Goal: Task Accomplishment & Management: Manage account settings

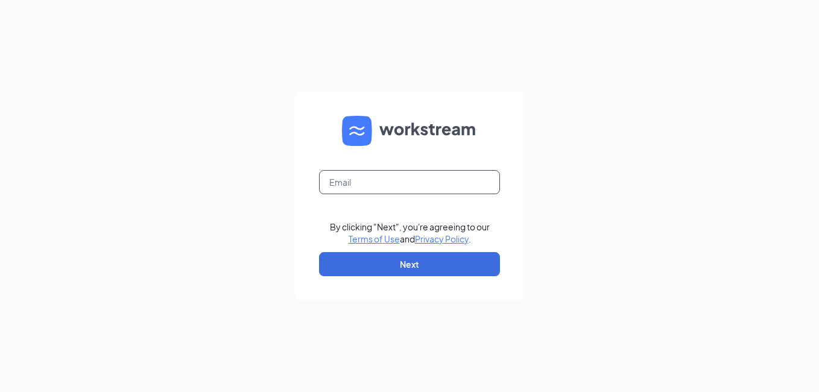
click at [414, 182] on input "text" at bounding box center [409, 182] width 181 height 24
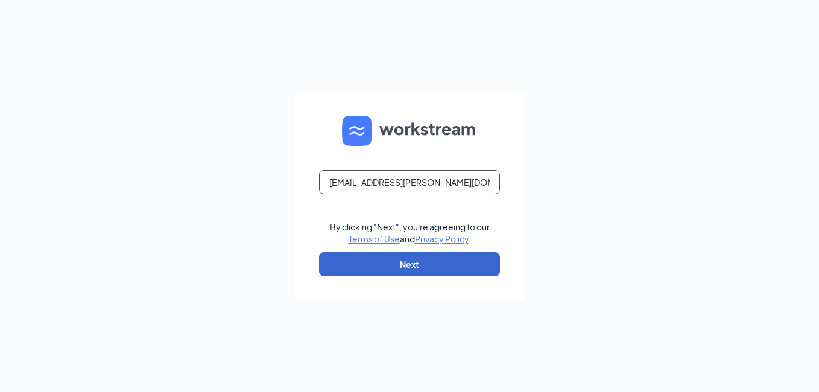
type input "[EMAIL_ADDRESS][PERSON_NAME][DOMAIN_NAME]"
click at [429, 265] on button "Next" at bounding box center [409, 264] width 181 height 24
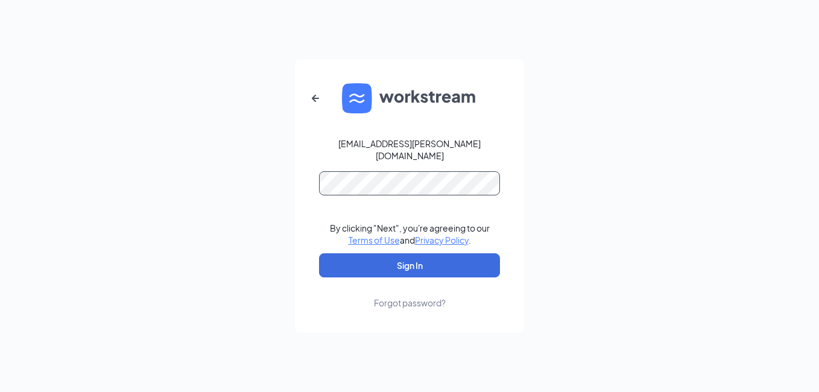
click at [319, 253] on button "Sign In" at bounding box center [409, 265] width 181 height 24
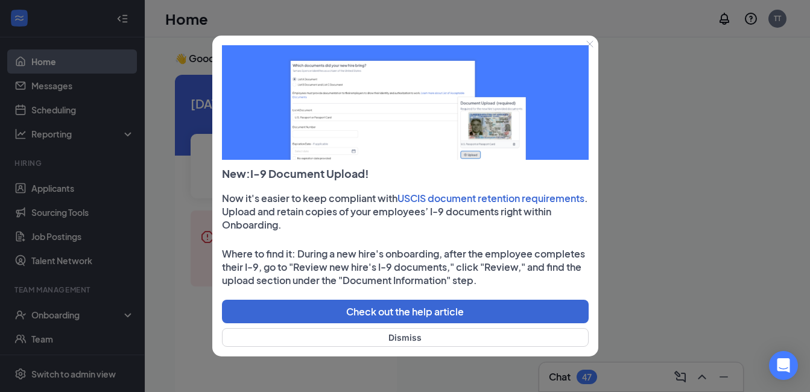
click at [593, 45] on icon "Close" at bounding box center [589, 43] width 7 height 7
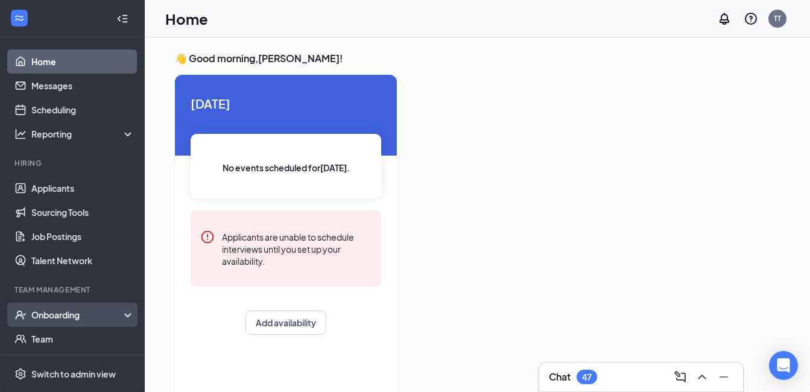
click at [90, 310] on div "Onboarding" at bounding box center [77, 315] width 93 height 12
click at [80, 344] on link "Overview" at bounding box center [82, 339] width 103 height 24
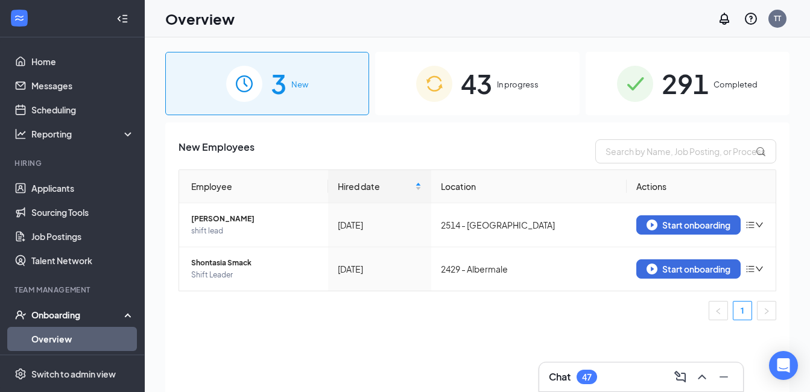
click at [458, 81] on div "43 In progress" at bounding box center [477, 83] width 204 height 63
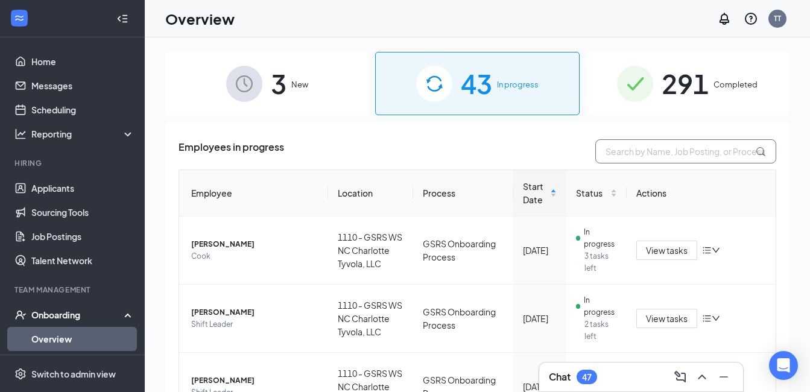
click at [620, 145] on input "text" at bounding box center [685, 151] width 181 height 24
click at [312, 74] on div "3 New" at bounding box center [267, 83] width 204 height 63
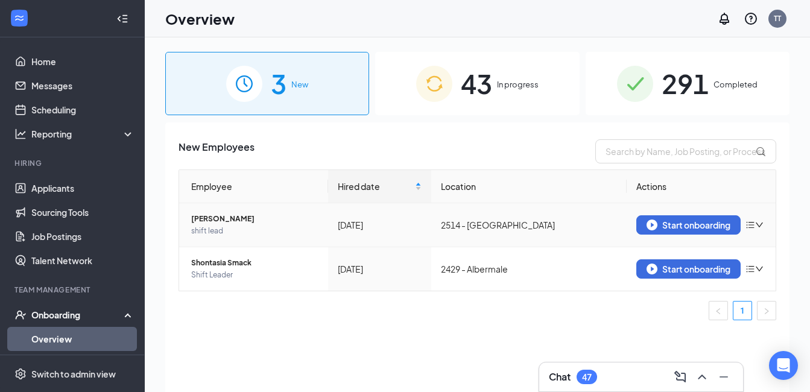
click at [422, 230] on div "[DATE]" at bounding box center [380, 224] width 84 height 13
click at [292, 236] on span "shift lead" at bounding box center [254, 231] width 127 height 12
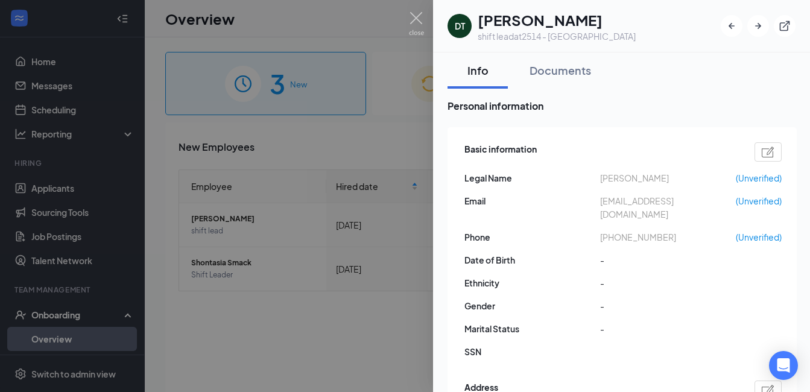
click at [366, 139] on div at bounding box center [405, 196] width 810 height 392
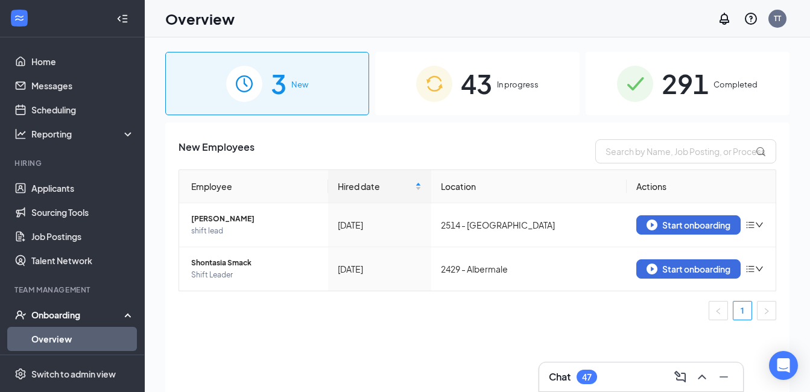
click at [560, 84] on div "43 In progress" at bounding box center [477, 83] width 204 height 63
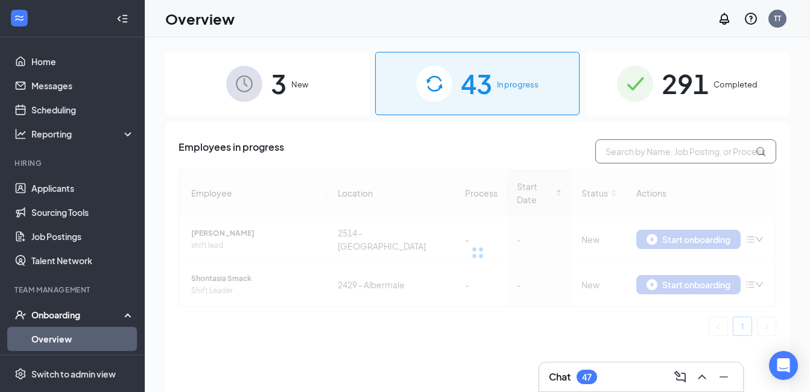
click at [644, 162] on input "text" at bounding box center [685, 151] width 181 height 24
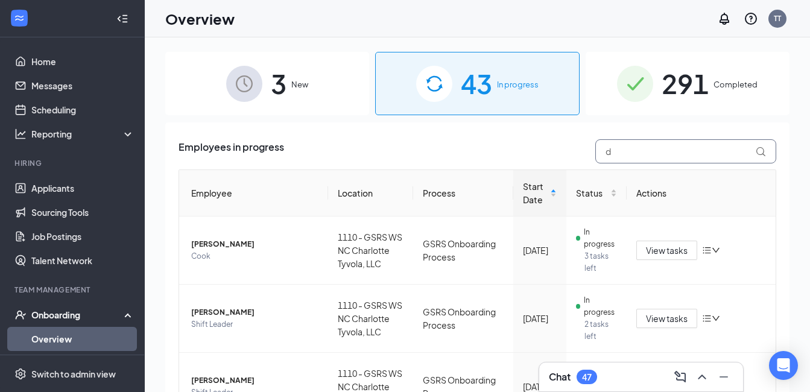
click at [644, 159] on input "d" at bounding box center [685, 151] width 181 height 24
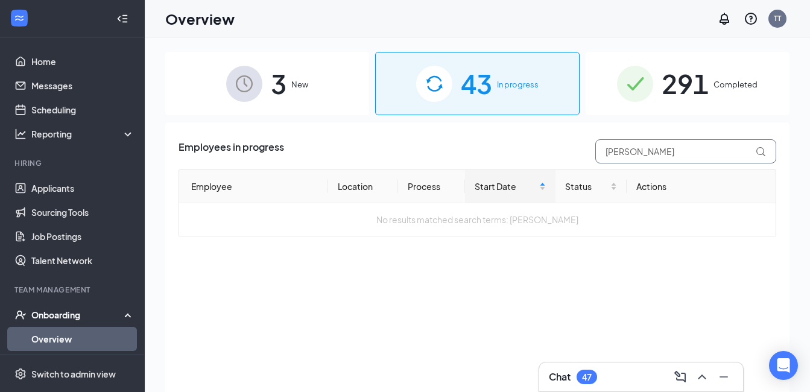
type input "[PERSON_NAME]"
click at [667, 99] on span "291" at bounding box center [685, 84] width 47 height 42
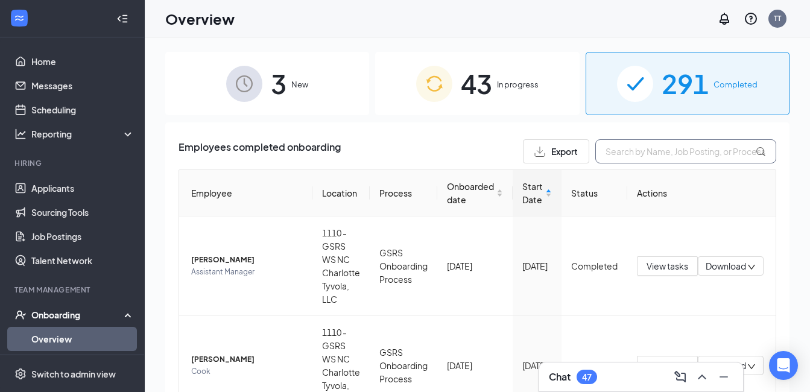
click at [709, 147] on input "text" at bounding box center [685, 151] width 181 height 24
type input "[PERSON_NAME]"
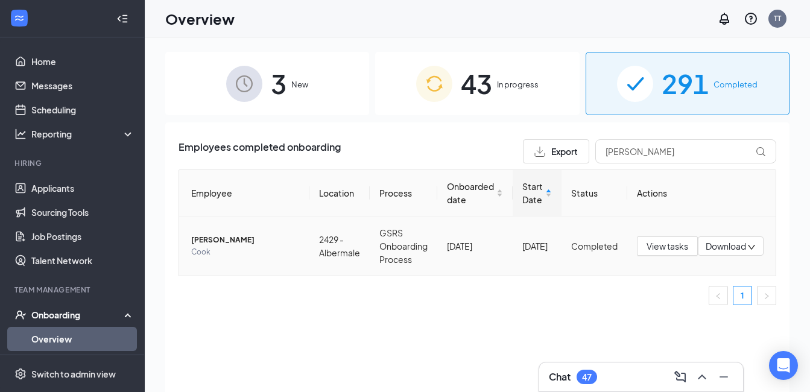
click at [290, 271] on td "[PERSON_NAME]" at bounding box center [244, 246] width 130 height 59
click at [472, 271] on td "[DATE]" at bounding box center [474, 246] width 75 height 59
click at [247, 239] on span "[PERSON_NAME]" at bounding box center [245, 240] width 109 height 12
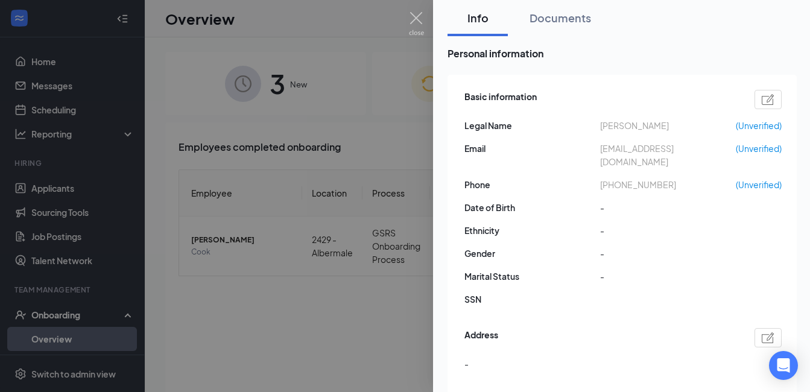
click at [557, 17] on div at bounding box center [405, 196] width 810 height 392
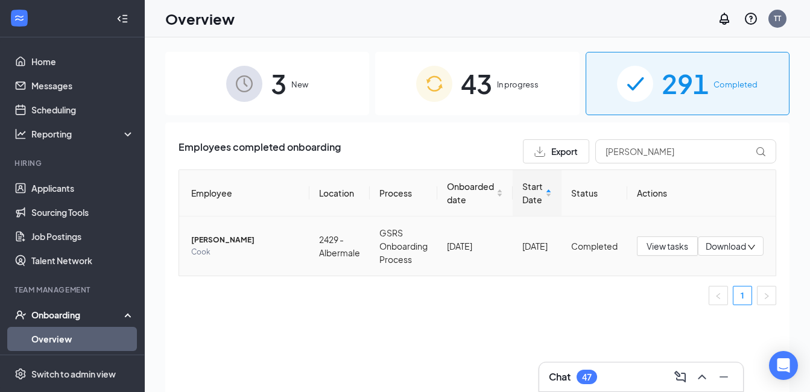
click at [244, 244] on span "[PERSON_NAME]" at bounding box center [245, 240] width 109 height 12
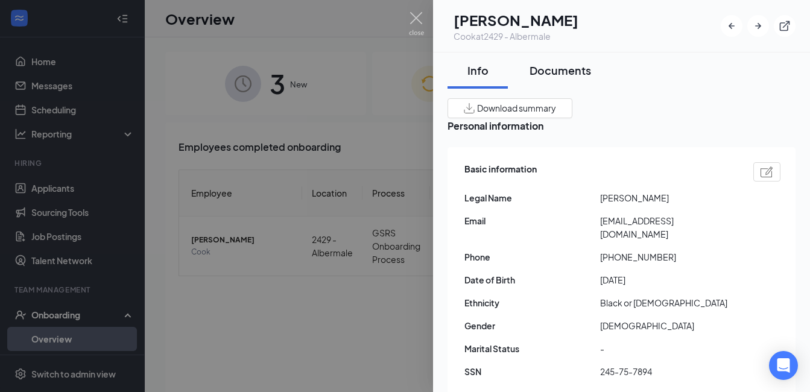
click at [579, 62] on button "Documents" at bounding box center [561, 70] width 86 height 36
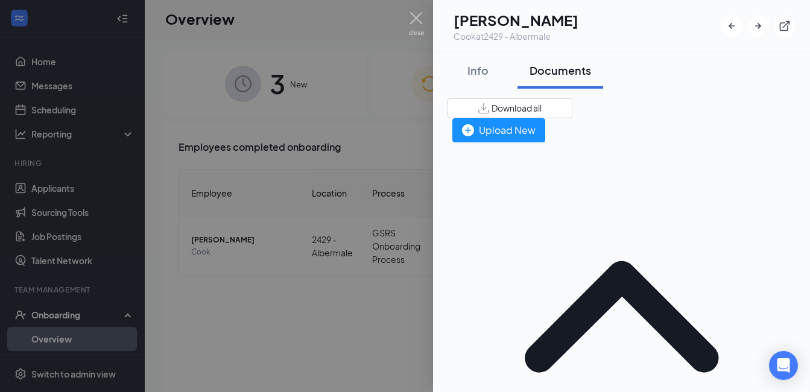
click at [489, 148] on div "ONBOARDING" at bounding box center [622, 322] width 348 height 361
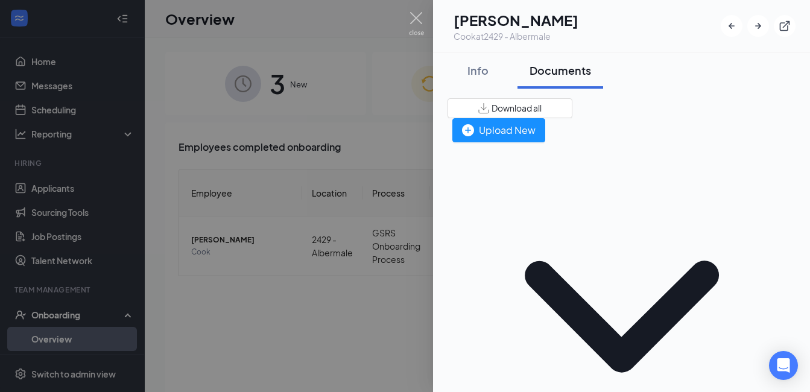
click at [474, 67] on div "Info" at bounding box center [478, 70] width 36 height 15
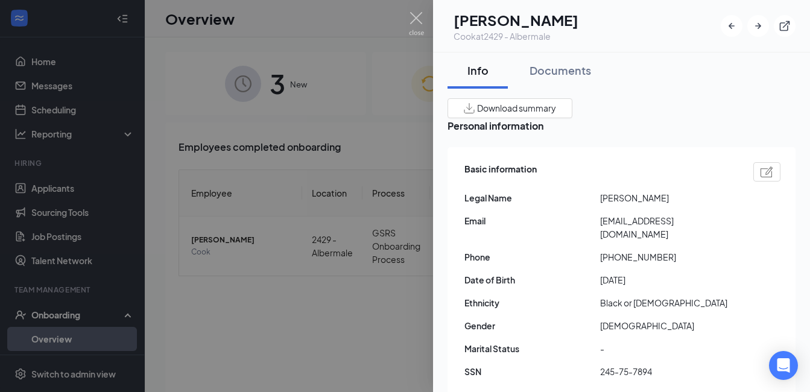
click at [652, 52] on div "Info Documents" at bounding box center [622, 70] width 348 height 36
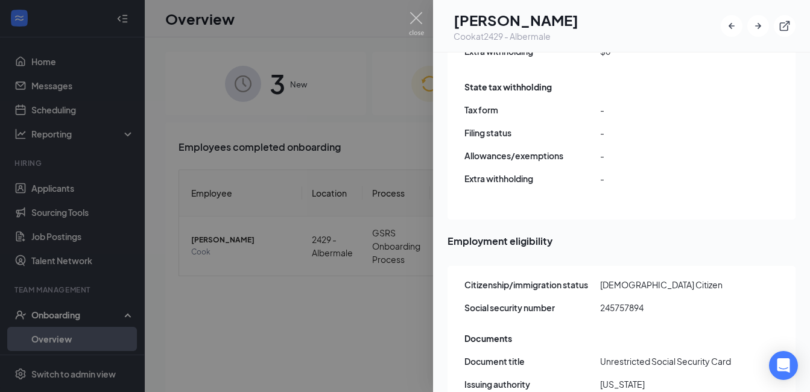
scroll to position [1223, 0]
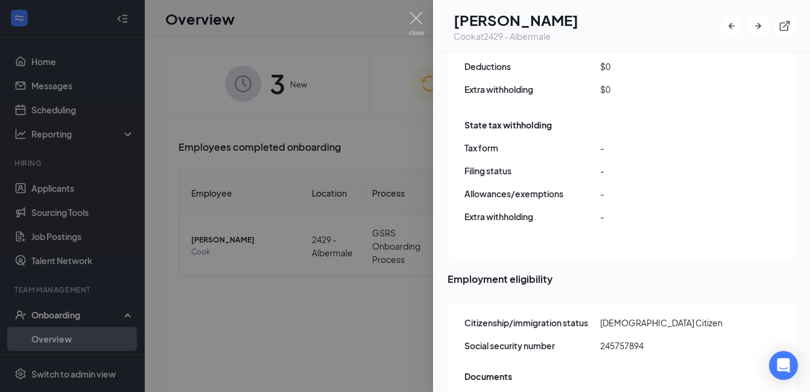
drag, startPoint x: 783, startPoint y: 254, endPoint x: 790, endPoint y: 246, distance: 10.7
drag, startPoint x: 790, startPoint y: 246, endPoint x: 802, endPoint y: 242, distance: 13.2
click at [802, 242] on div "Info Documents Download summary Personal information Basic information Legal Na…" at bounding box center [621, 222] width 377 height 340
drag, startPoint x: 802, startPoint y: 241, endPoint x: 279, endPoint y: 145, distance: 532.3
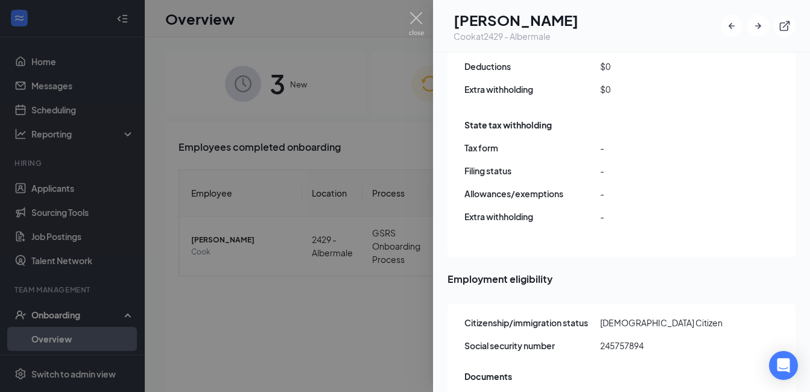
click at [334, 300] on div at bounding box center [405, 196] width 810 height 392
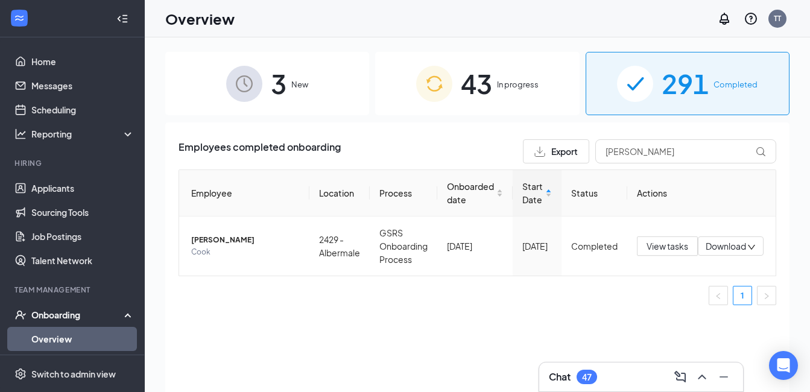
click at [297, 93] on div "3 New" at bounding box center [267, 83] width 204 height 63
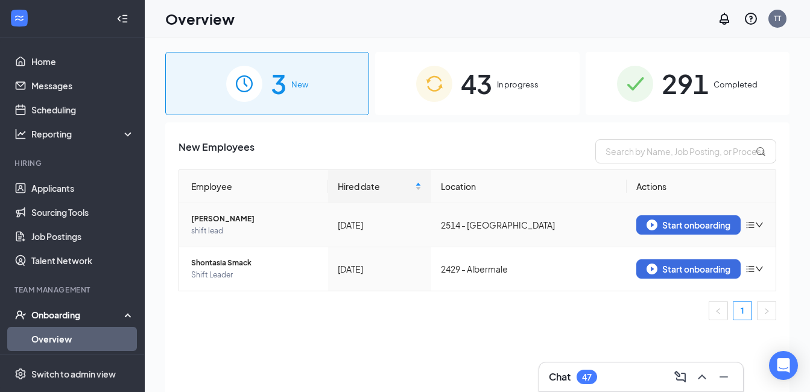
click at [261, 225] on span "shift lead" at bounding box center [254, 231] width 127 height 12
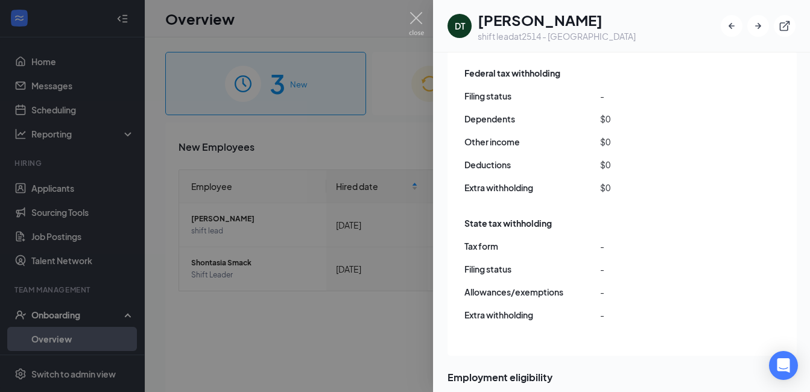
scroll to position [995, 0]
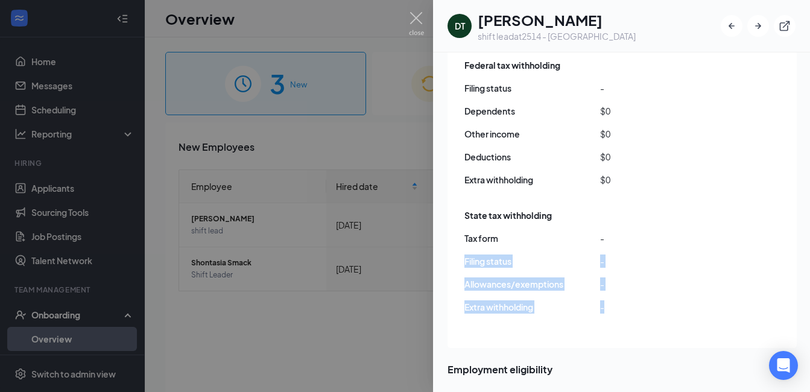
drag, startPoint x: 800, startPoint y: 324, endPoint x: 786, endPoint y: 235, distance: 90.3
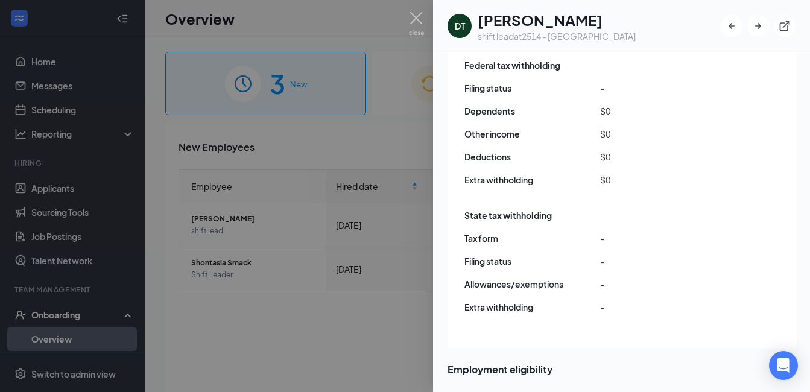
click at [284, 350] on div at bounding box center [405, 196] width 810 height 392
drag, startPoint x: 284, startPoint y: 350, endPoint x: 352, endPoint y: 306, distance: 81.3
click at [284, 352] on div at bounding box center [405, 196] width 810 height 392
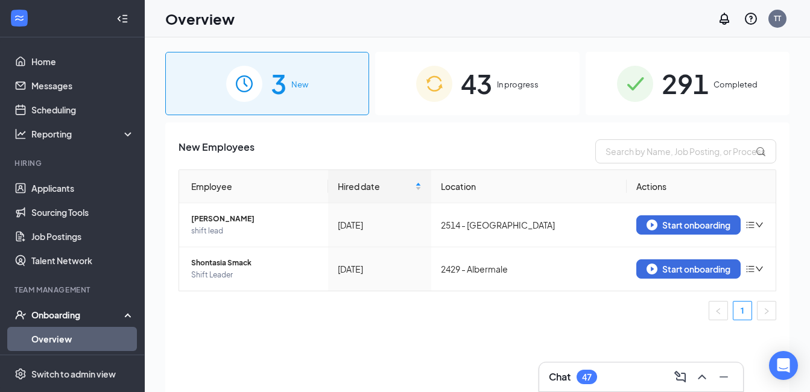
click at [631, 78] on img at bounding box center [635, 84] width 36 height 36
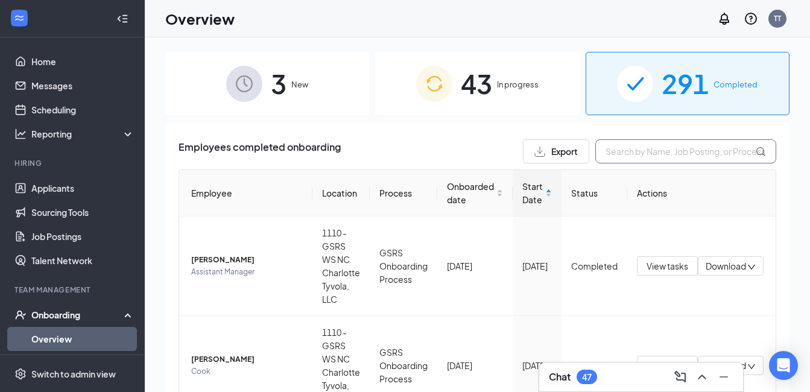
click at [680, 152] on input "text" at bounding box center [685, 151] width 181 height 24
type input "[PERSON_NAME]"
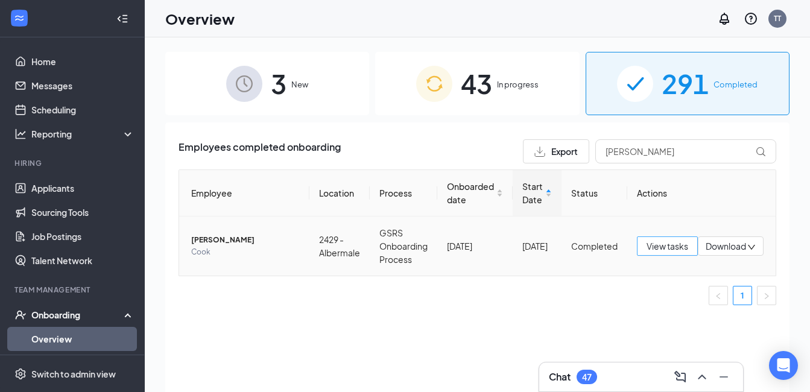
click at [647, 250] on span "View tasks" at bounding box center [668, 245] width 42 height 13
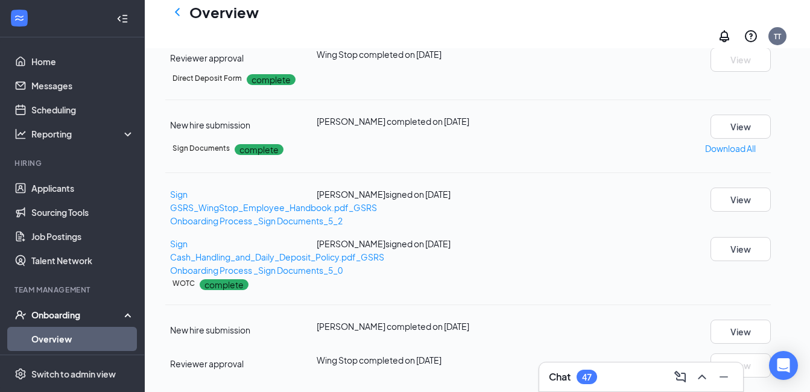
scroll to position [434, 0]
click at [726, 38] on button "View" at bounding box center [741, 26] width 60 height 24
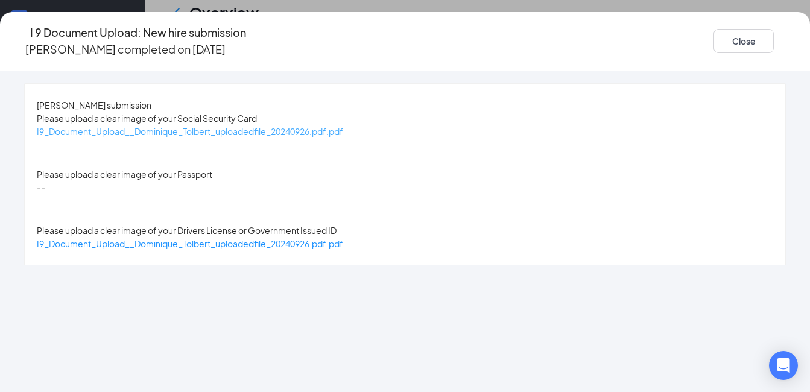
click at [343, 132] on span "I9_Document_Upload__Dominique_Tolbert_uploadedfile_20240926.pdf.pdf" at bounding box center [190, 131] width 306 height 11
click at [284, 238] on span "I9_Document_Upload__Dominique_Tolbert_uploadedfile_20240926.pdf.pdf" at bounding box center [190, 243] width 306 height 11
click at [714, 33] on button "Close" at bounding box center [744, 41] width 60 height 24
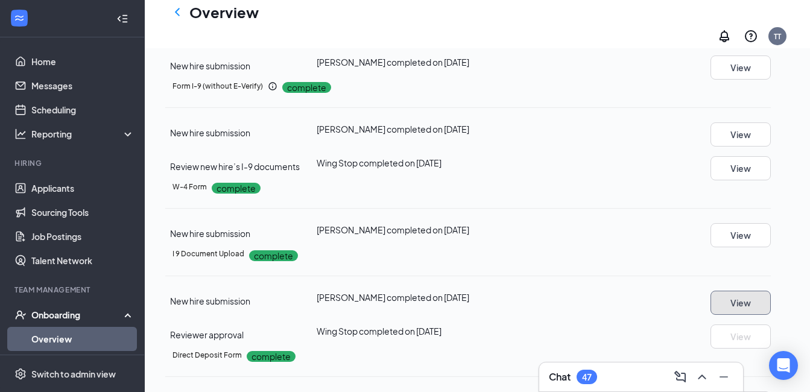
scroll to position [144, 0]
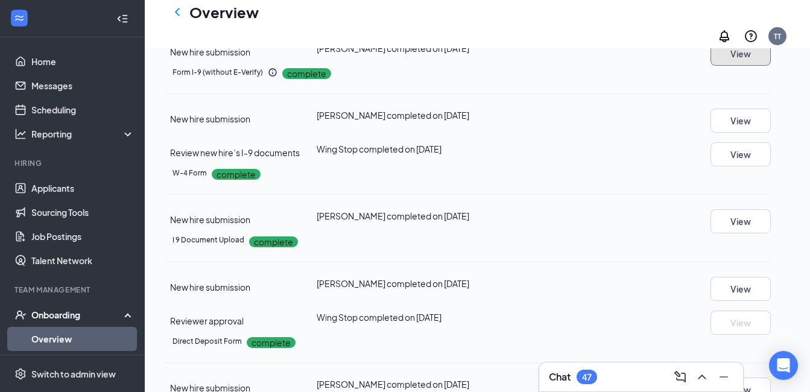
click at [746, 66] on button "View" at bounding box center [741, 54] width 60 height 24
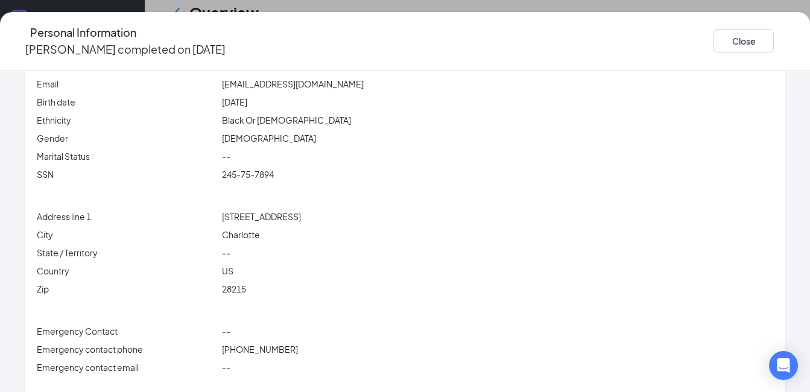
scroll to position [0, 0]
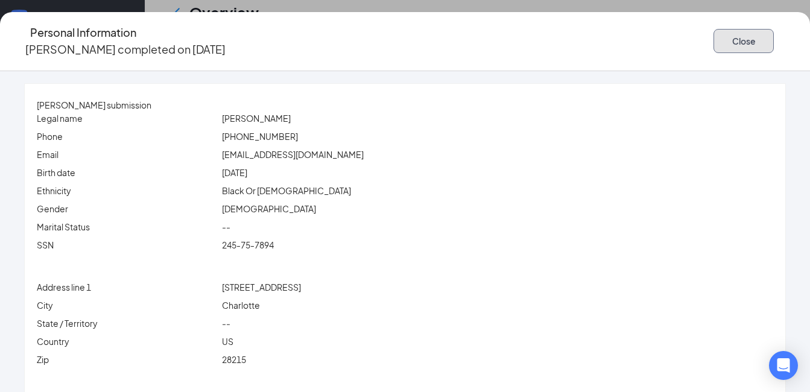
click at [714, 41] on button "Close" at bounding box center [744, 41] width 60 height 24
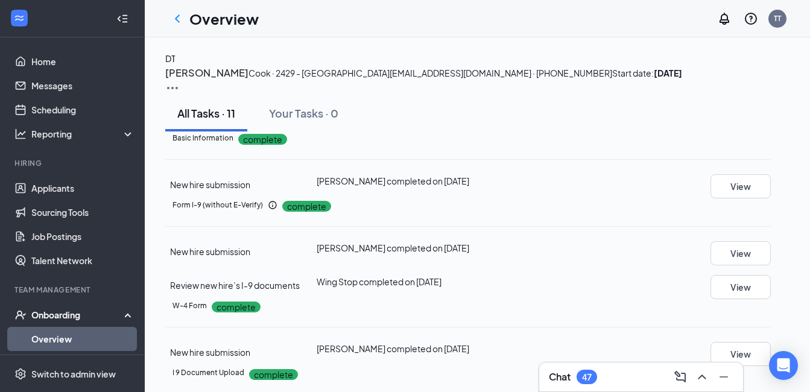
click at [180, 81] on img at bounding box center [172, 88] width 14 height 14
click at [756, 97] on span "View details" at bounding box center [758, 99] width 47 height 13
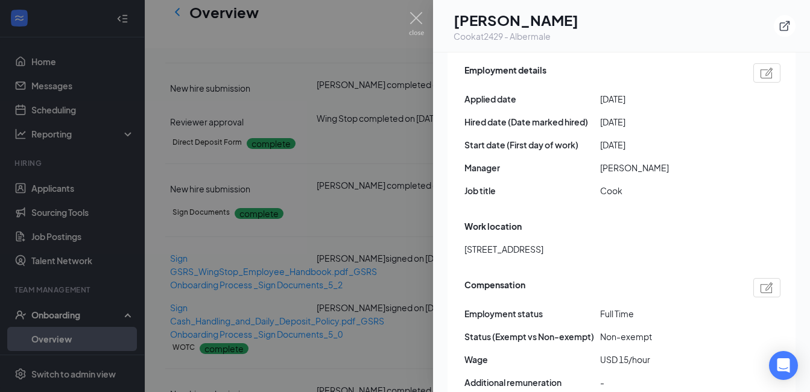
scroll to position [457, 0]
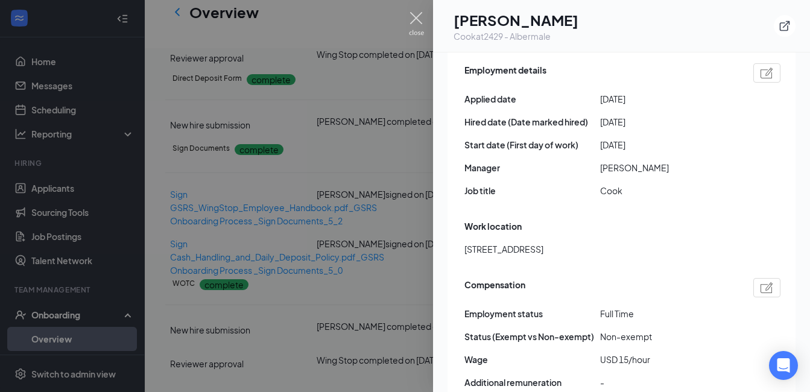
click at [413, 21] on img at bounding box center [416, 24] width 15 height 24
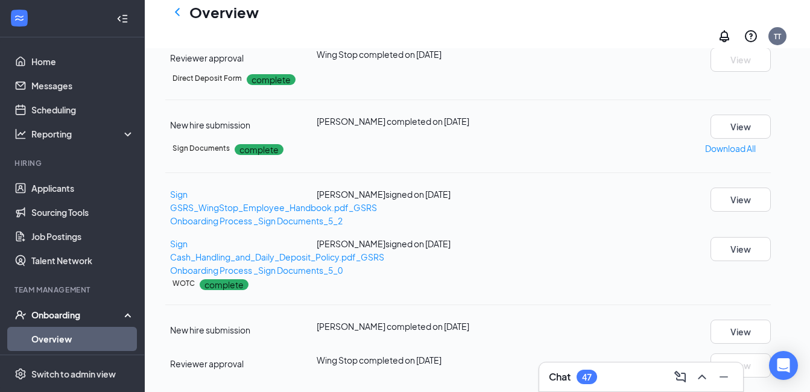
scroll to position [638, 0]
click at [173, 19] on icon "ChevronLeft" at bounding box center [177, 12] width 14 height 14
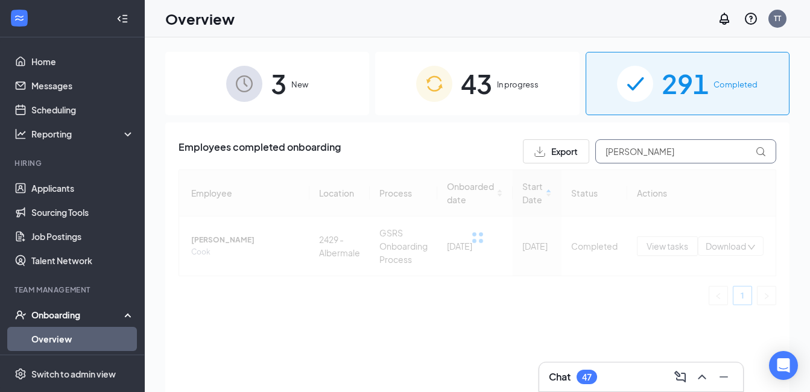
click at [663, 148] on input "[PERSON_NAME]" at bounding box center [685, 151] width 181 height 24
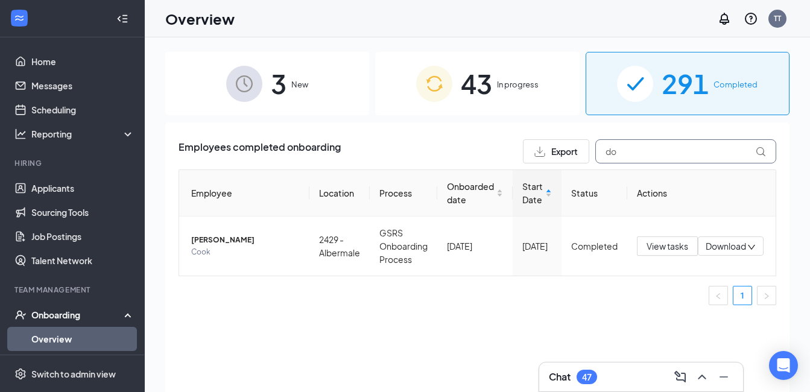
type input "d"
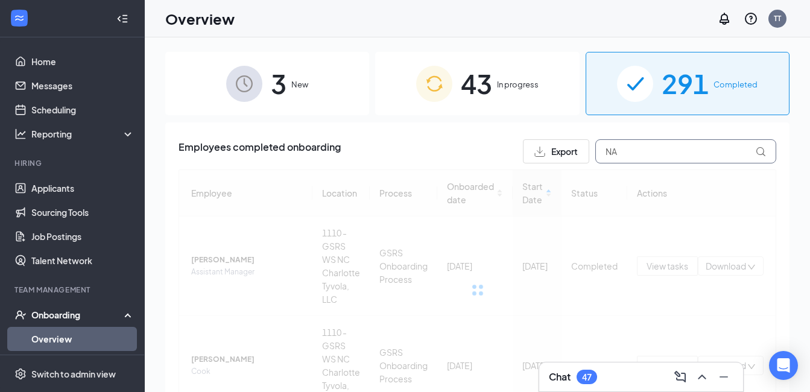
type input "N"
type input "n"
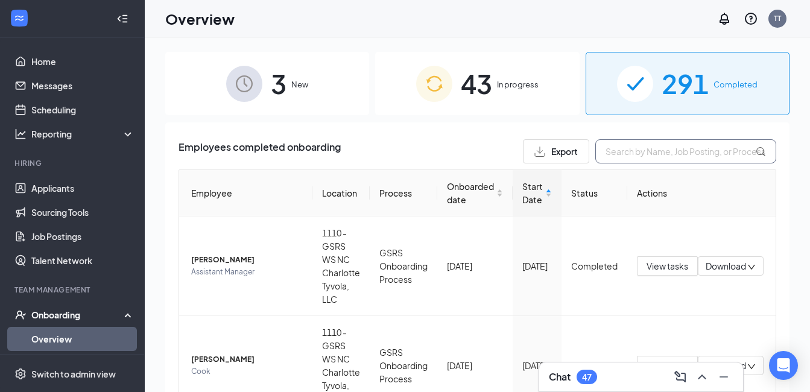
click at [648, 149] on input "text" at bounding box center [685, 151] width 181 height 24
click at [648, 150] on input "text" at bounding box center [685, 151] width 181 height 24
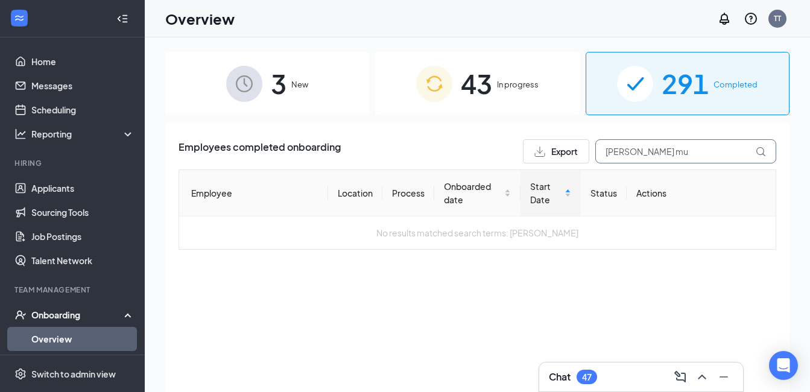
type input "[PERSON_NAME] mu"
click at [465, 87] on span "43" at bounding box center [476, 84] width 31 height 42
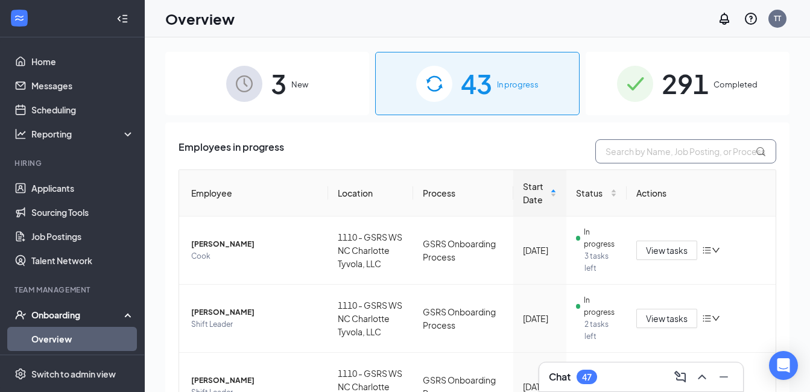
click at [617, 145] on input "text" at bounding box center [685, 151] width 181 height 24
type input "[PERSON_NAME] mu"
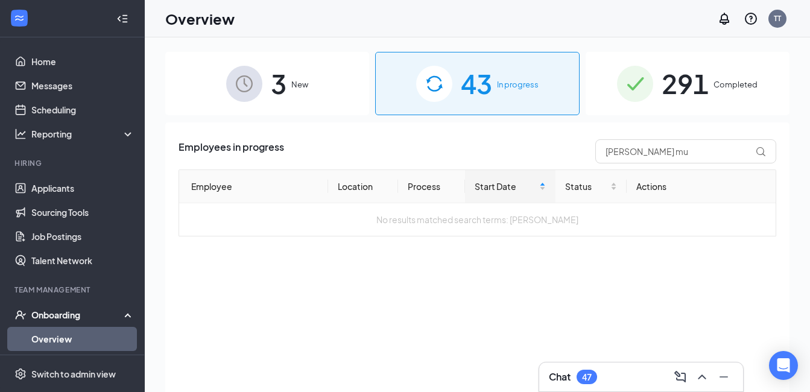
click at [315, 95] on div "3 New" at bounding box center [267, 83] width 204 height 63
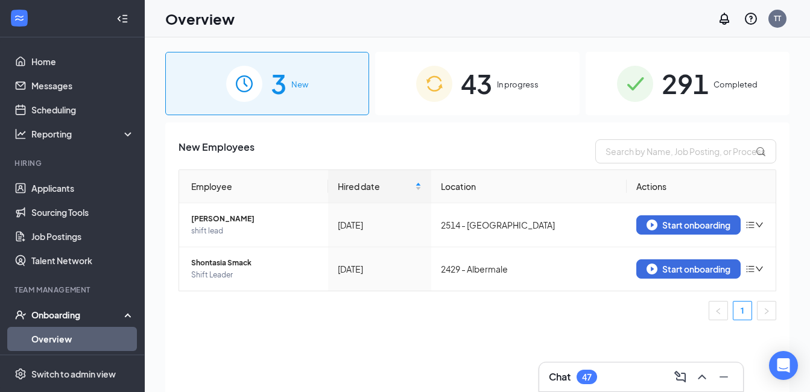
click at [656, 80] on div "291 Completed" at bounding box center [688, 83] width 204 height 63
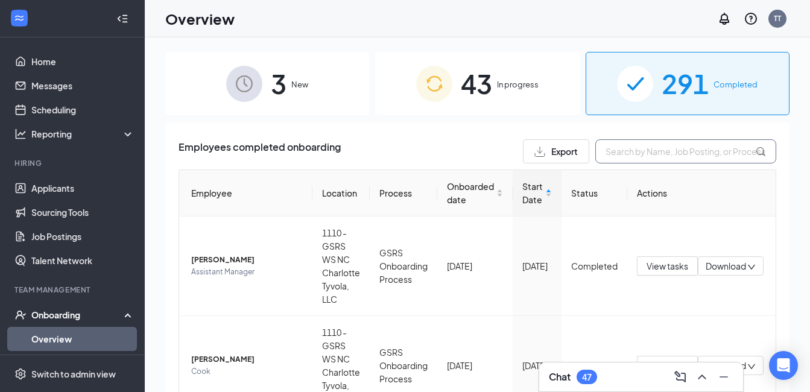
click at [657, 147] on input "text" at bounding box center [685, 151] width 181 height 24
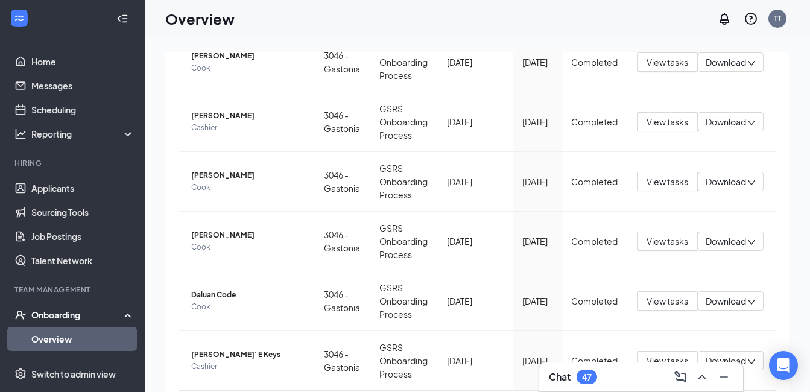
scroll to position [463, 0]
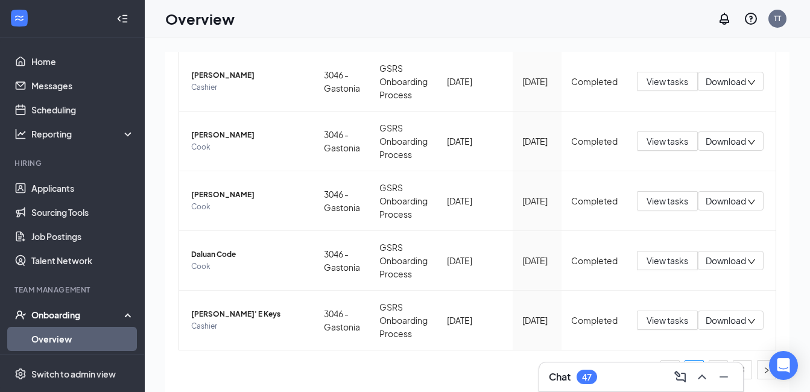
type input "gastonia"
drag, startPoint x: 644, startPoint y: 375, endPoint x: 589, endPoint y: 387, distance: 56.2
click at [589, 387] on div "Chat 47" at bounding box center [641, 377] width 204 height 29
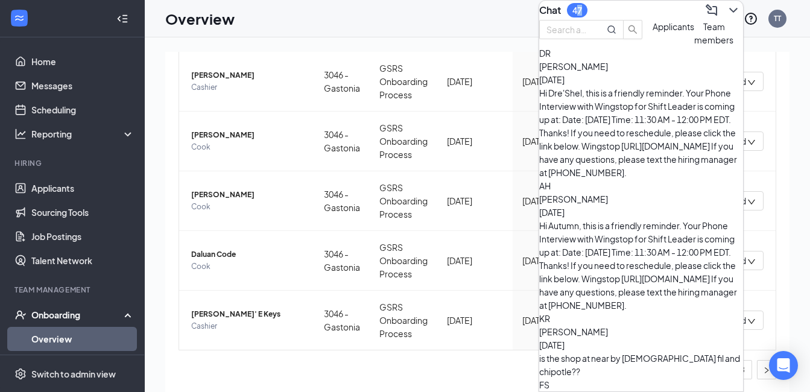
click at [729, 13] on icon "ChevronDown" at bounding box center [733, 10] width 8 height 5
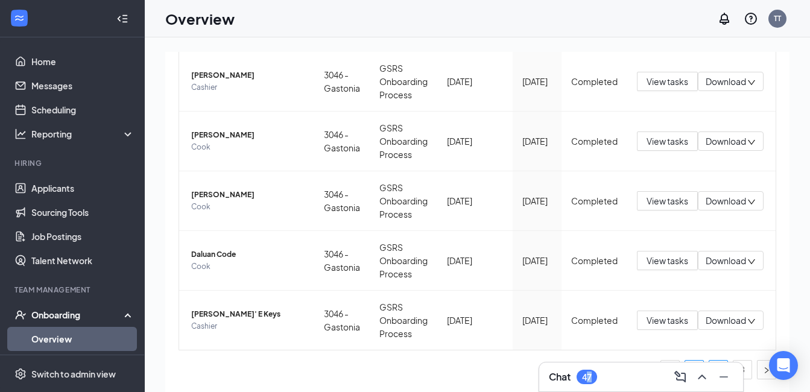
click at [709, 361] on link "2" at bounding box center [718, 370] width 18 height 18
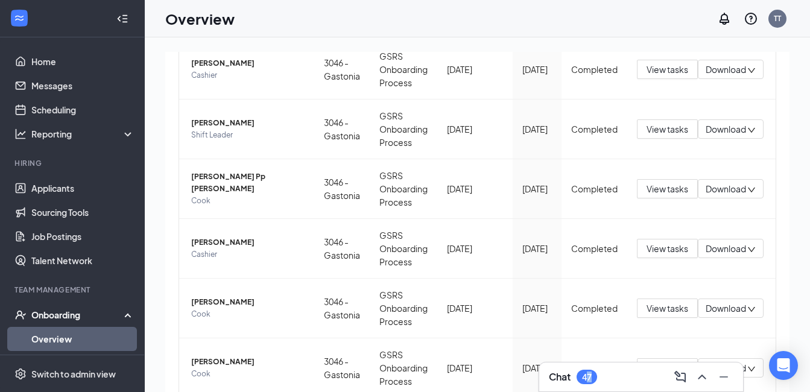
scroll to position [463, 0]
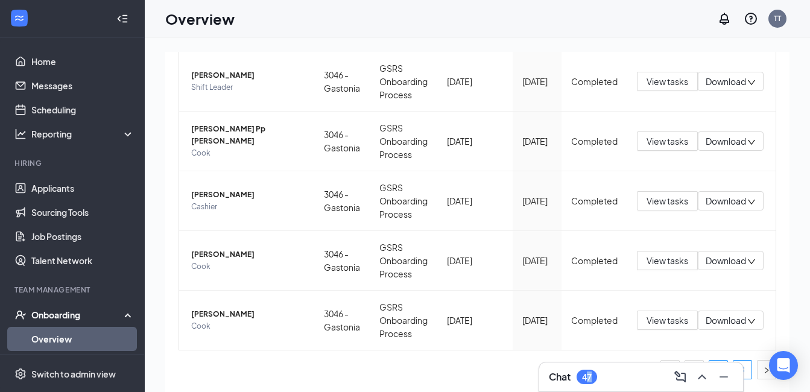
click at [735, 361] on link "3" at bounding box center [743, 370] width 18 height 18
click at [647, 264] on span "View tasks" at bounding box center [668, 260] width 42 height 13
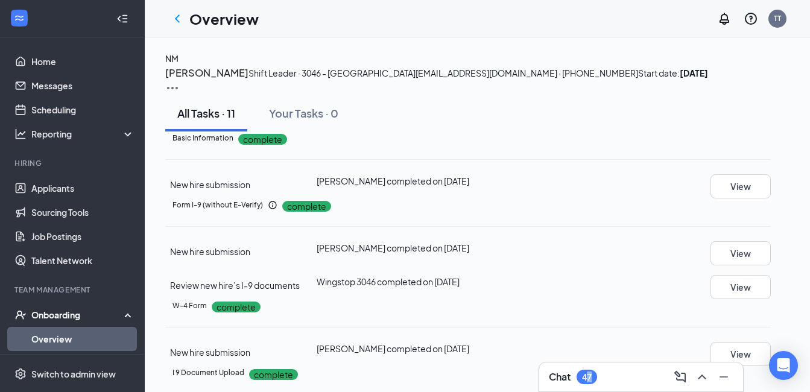
click at [180, 81] on img at bounding box center [172, 88] width 14 height 14
click at [755, 93] on li "View details" at bounding box center [758, 99] width 62 height 19
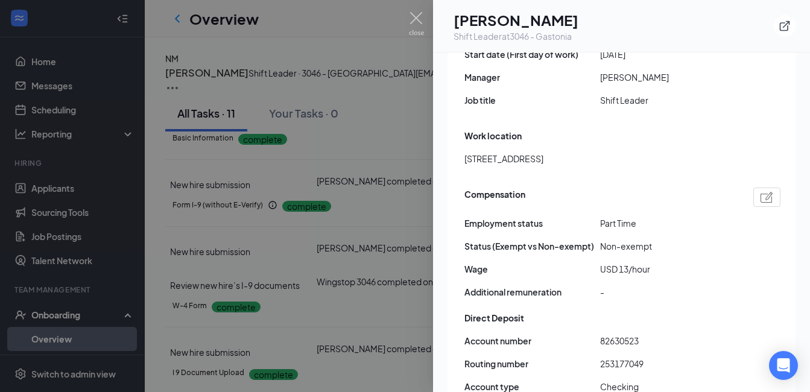
scroll to position [772, 0]
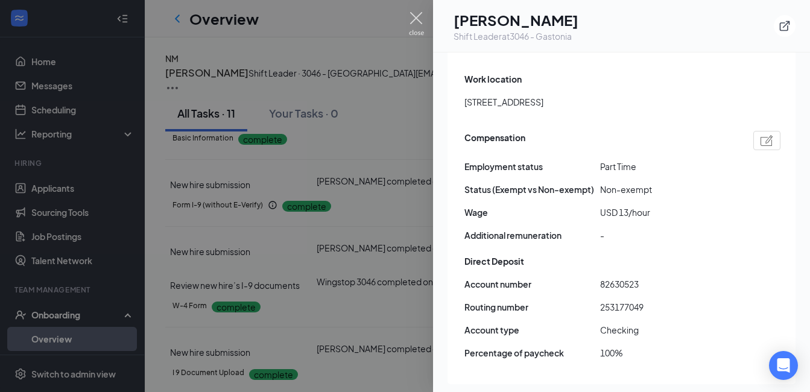
click at [417, 25] on img at bounding box center [416, 24] width 15 height 24
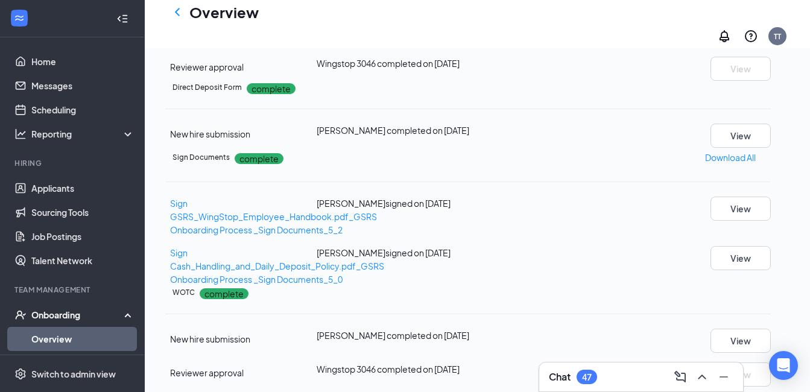
scroll to position [413, 0]
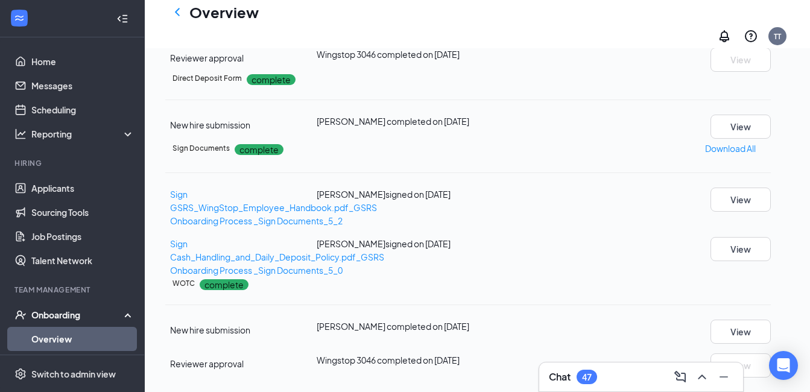
click at [740, 38] on button "View" at bounding box center [741, 26] width 60 height 24
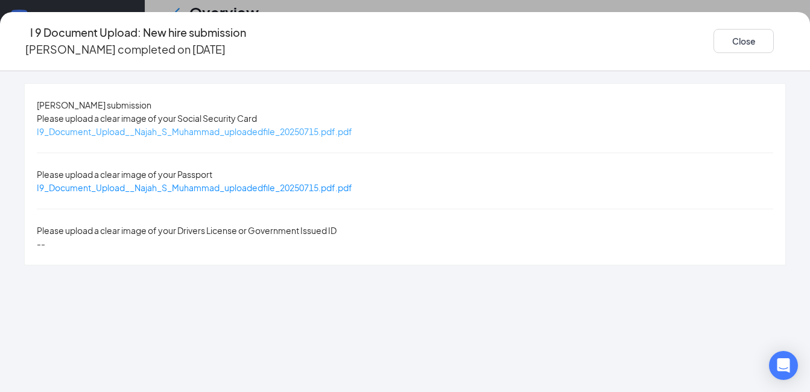
click at [352, 131] on span "I9_Document_Upload__Najah_S_Muhammad_uploadedfile_20250715.pdf.pdf" at bounding box center [194, 131] width 315 height 11
click at [285, 182] on span "I9_Document_Upload__Najah_S_Muhammad_uploadedfile_20250715.pdf.pdf" at bounding box center [194, 187] width 315 height 11
click at [714, 34] on button "Close" at bounding box center [744, 41] width 60 height 24
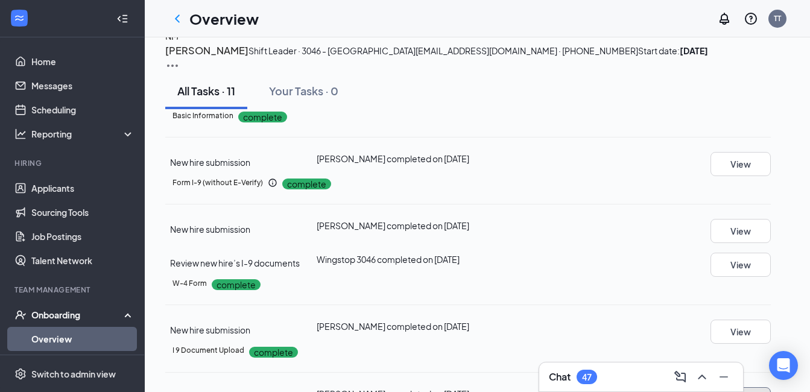
scroll to position [0, 0]
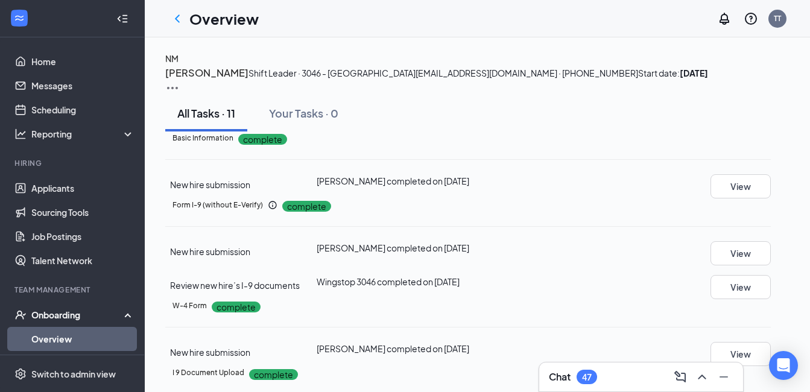
click at [175, 22] on icon "ChevronLeft" at bounding box center [177, 18] width 14 height 14
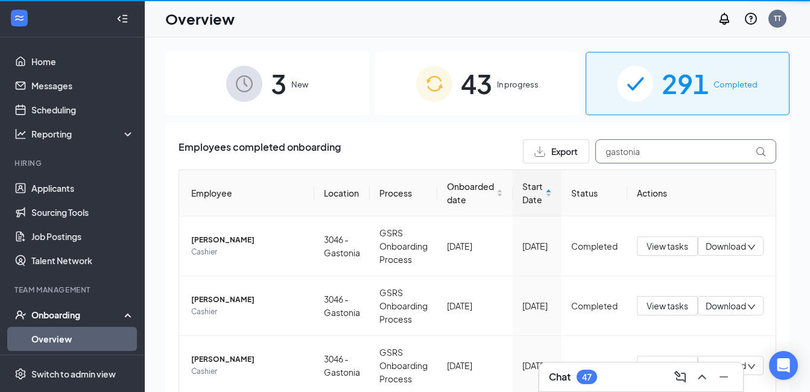
click at [641, 150] on input "gastonia" at bounding box center [685, 151] width 181 height 24
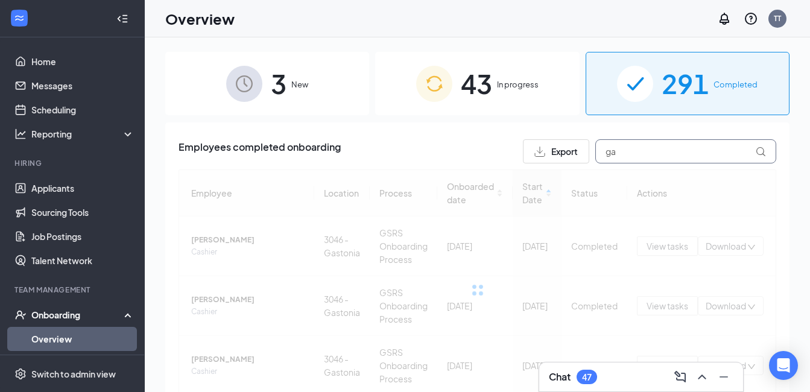
type input "g"
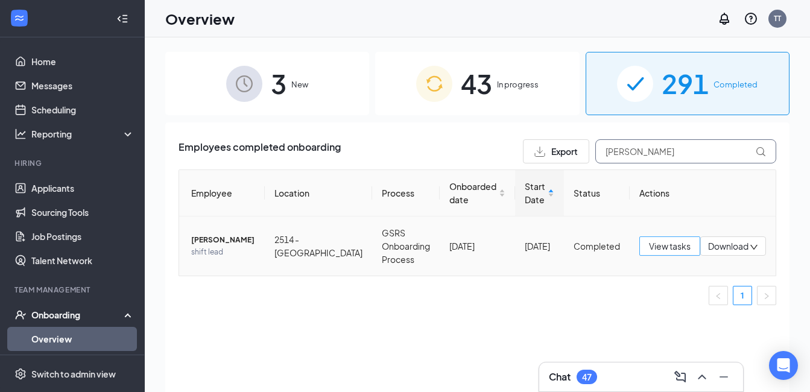
type input "[PERSON_NAME]"
click at [662, 251] on span "View tasks" at bounding box center [670, 245] width 42 height 13
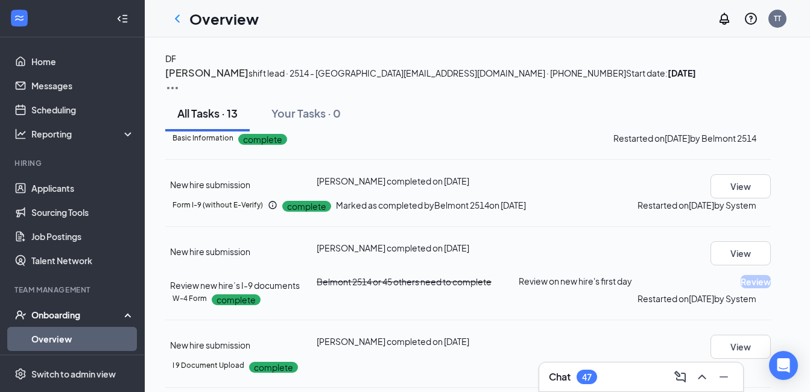
click at [180, 81] on img at bounding box center [172, 88] width 14 height 14
click at [758, 107] on li "View details" at bounding box center [758, 99] width 62 height 19
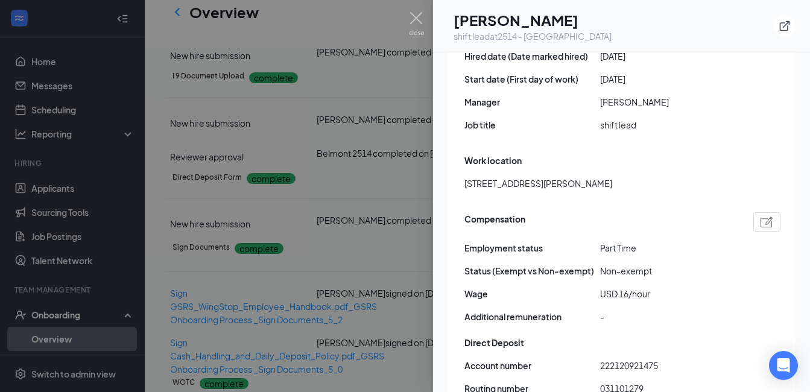
scroll to position [668, 0]
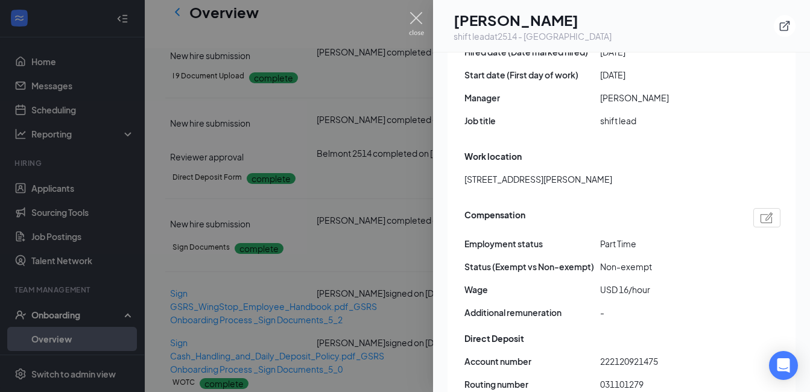
click at [410, 19] on img at bounding box center [416, 24] width 15 height 24
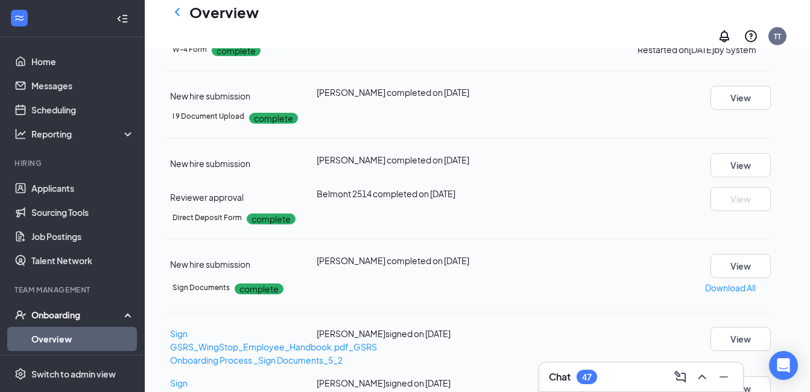
scroll to position [256, 0]
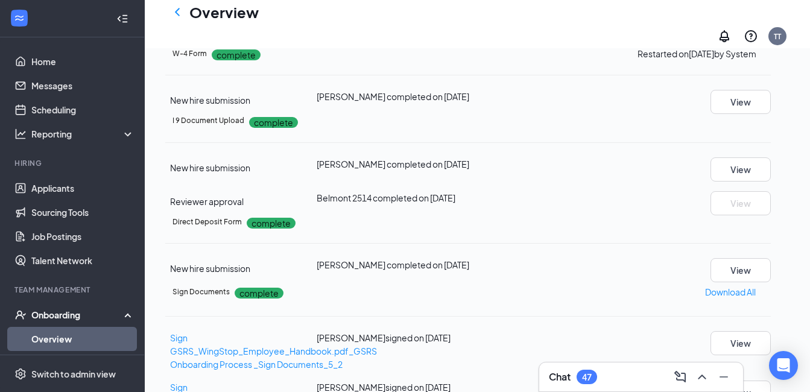
click at [749, 21] on button "View" at bounding box center [741, 8] width 60 height 24
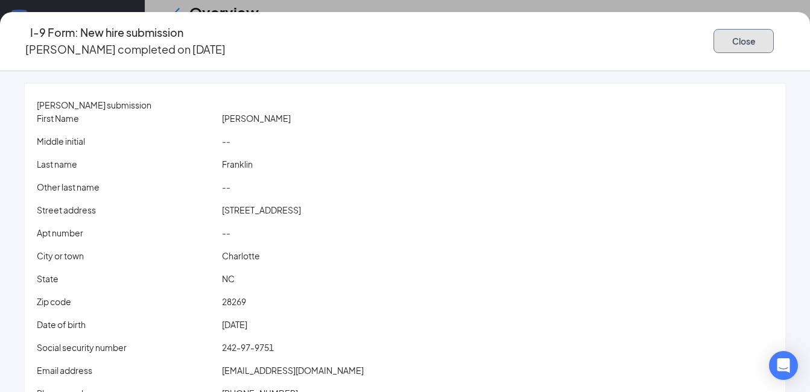
click at [714, 39] on button "Close" at bounding box center [744, 41] width 60 height 24
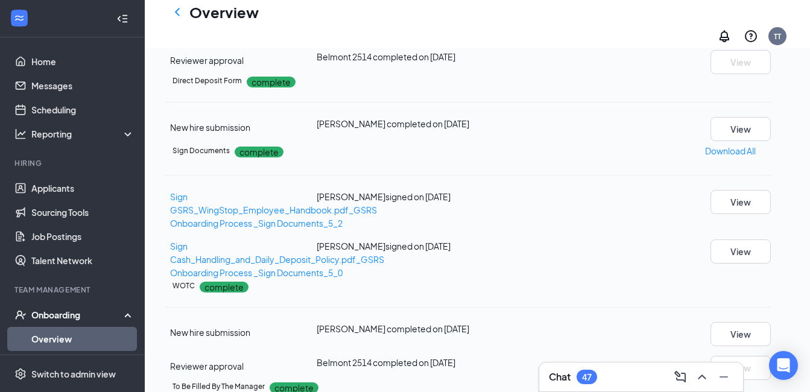
scroll to position [395, 0]
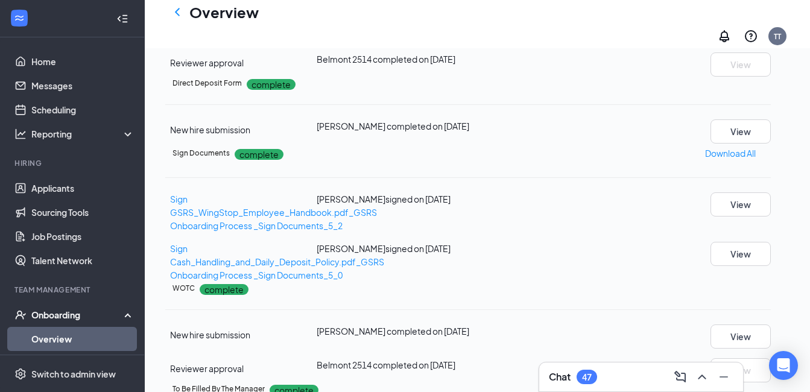
click at [764, 43] on button "View" at bounding box center [741, 31] width 60 height 24
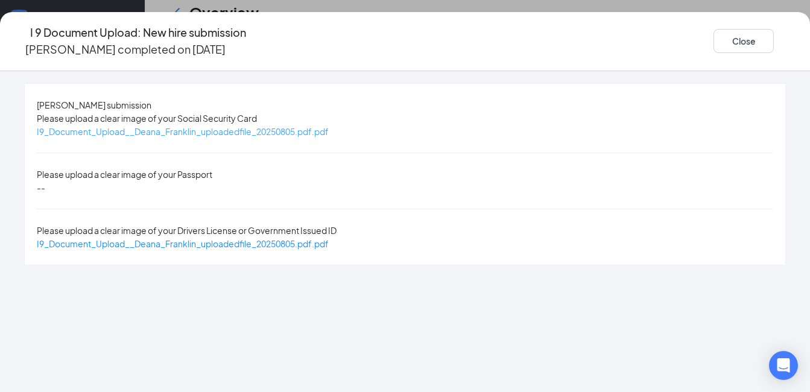
click at [329, 135] on span "I9_Document_Upload__Deana_Franklin_uploadedfile_20250805.pdf.pdf" at bounding box center [183, 131] width 292 height 11
click at [316, 238] on span "I9_Document_Upload__Deana_Franklin_uploadedfile_20250805.pdf.pdf" at bounding box center [183, 243] width 292 height 11
click at [714, 29] on button "Close" at bounding box center [744, 41] width 60 height 24
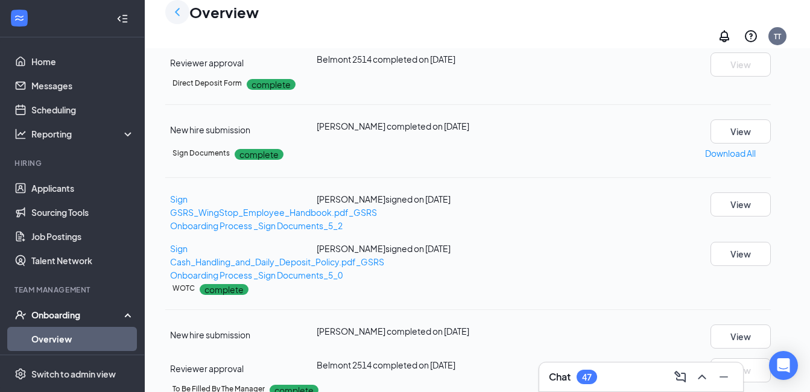
click at [179, 19] on icon "ChevronLeft" at bounding box center [177, 12] width 14 height 14
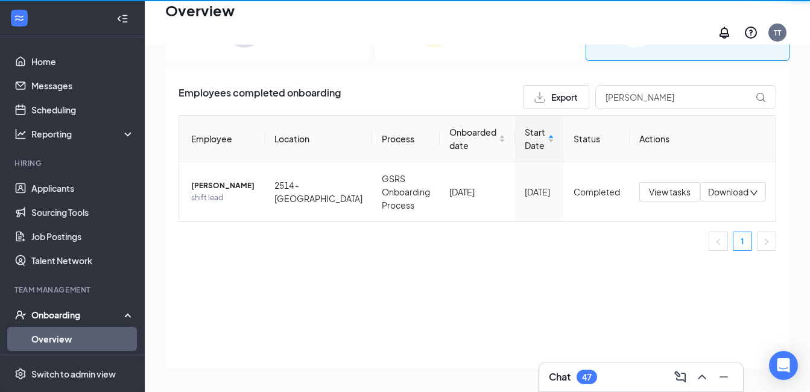
scroll to position [54, 0]
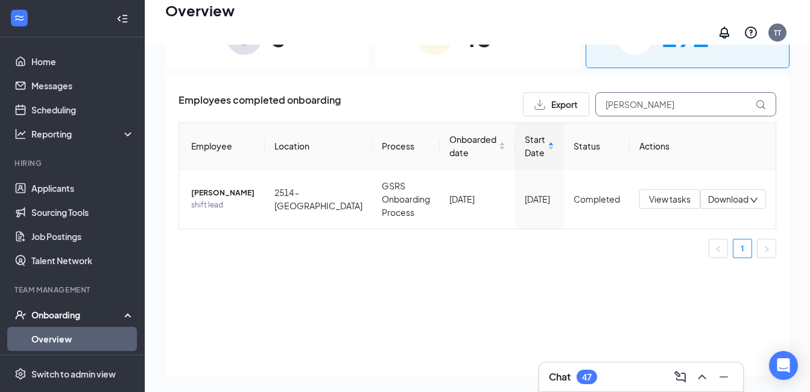
click at [640, 103] on input "[PERSON_NAME]" at bounding box center [685, 104] width 181 height 24
type input "d"
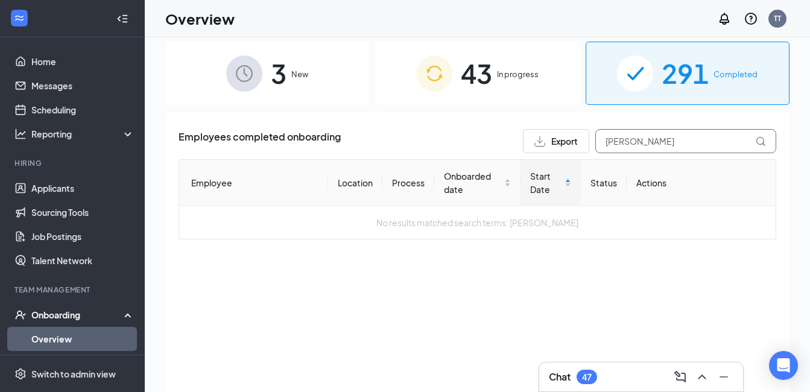
scroll to position [9, 0]
type input "[PERSON_NAME]"
click at [470, 93] on span "43" at bounding box center [476, 75] width 31 height 42
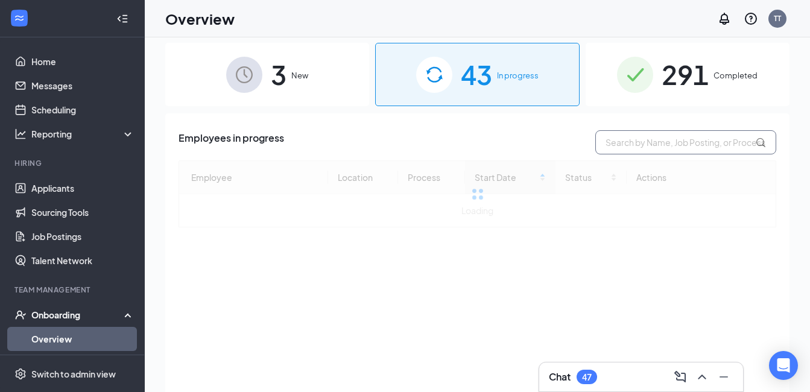
click at [671, 148] on input "text" at bounding box center [685, 142] width 181 height 24
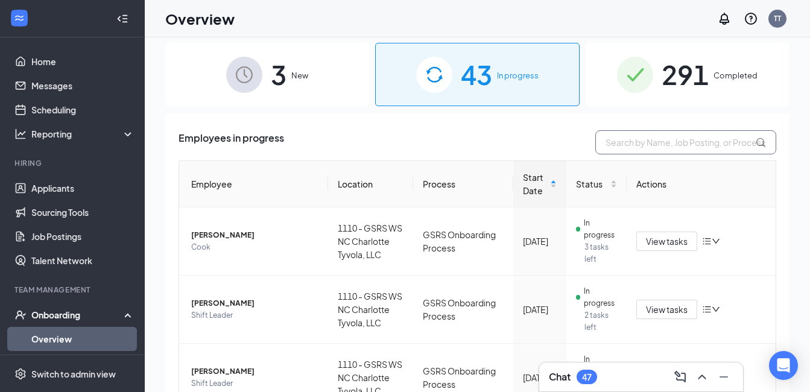
type input "[PERSON_NAME]"
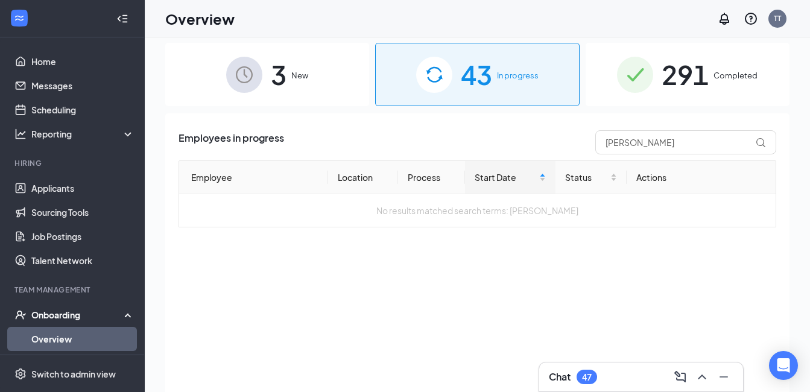
click at [664, 84] on span "291" at bounding box center [685, 75] width 47 height 42
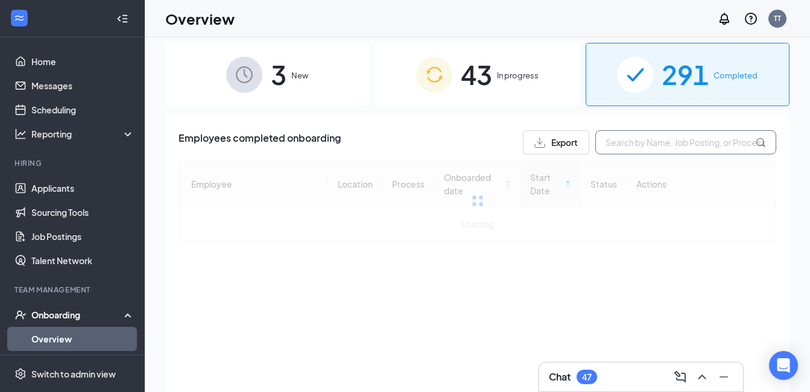
click at [639, 144] on input "text" at bounding box center [685, 142] width 181 height 24
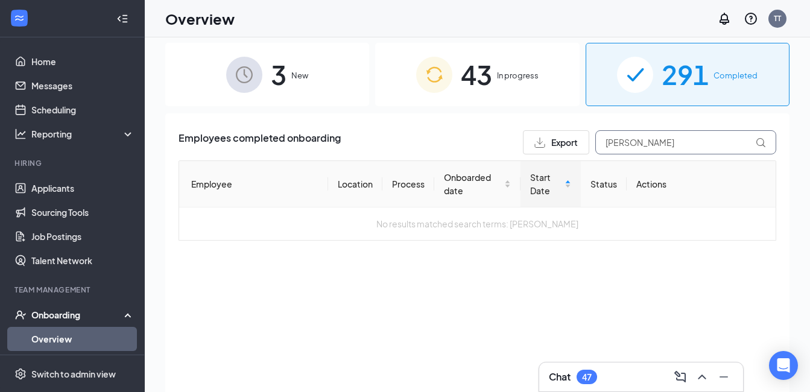
type input "[PERSON_NAME]"
click at [487, 90] on span "43" at bounding box center [476, 75] width 31 height 42
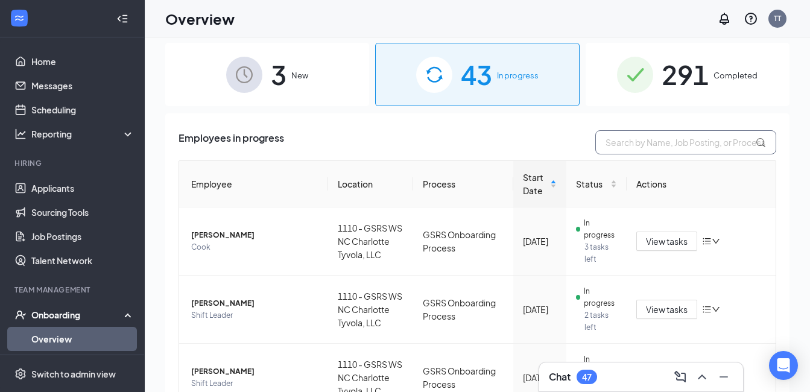
click at [615, 151] on input "text" at bounding box center [685, 142] width 181 height 24
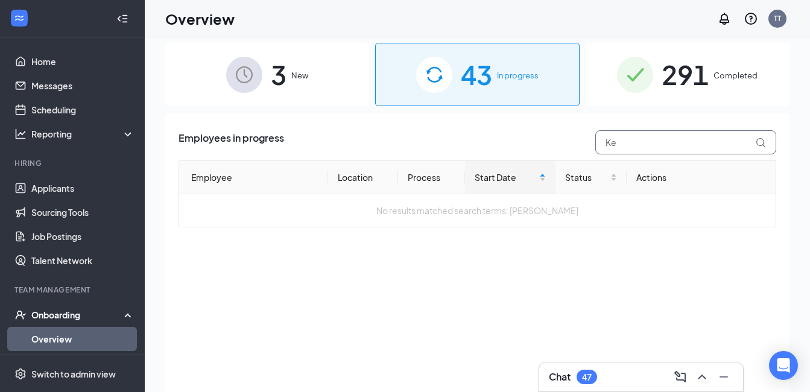
type input "K"
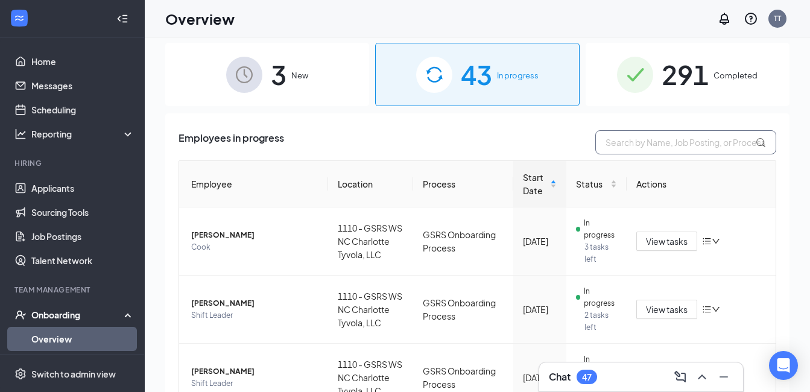
click at [639, 142] on input "text" at bounding box center [685, 142] width 181 height 24
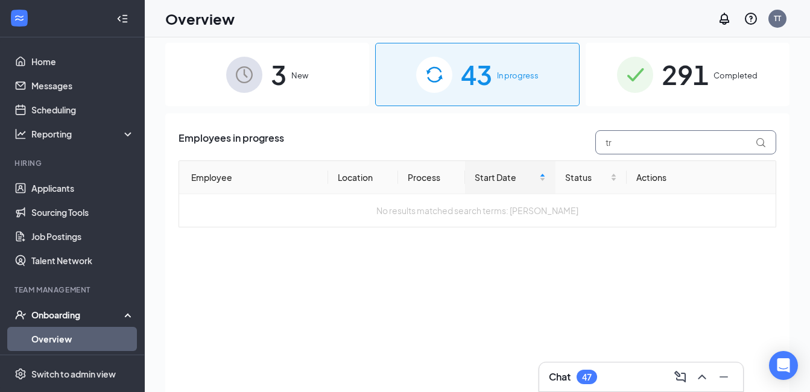
type input "t"
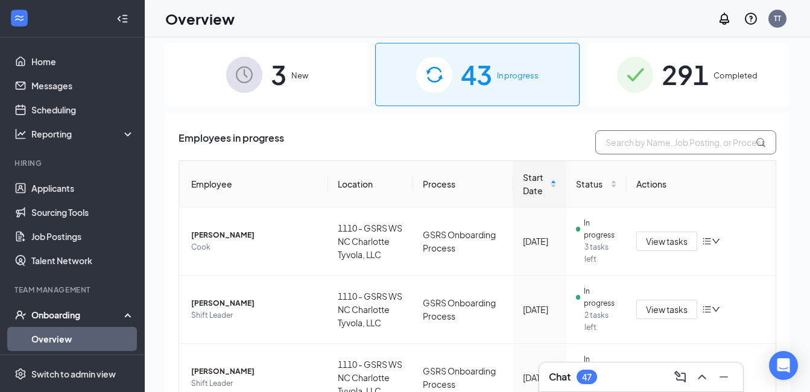
click at [639, 142] on input "text" at bounding box center [685, 142] width 181 height 24
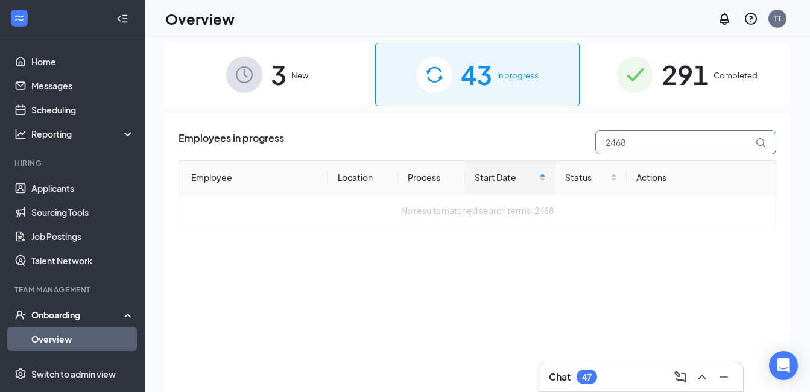
type input "2468"
click at [303, 62] on div "3 New" at bounding box center [267, 74] width 204 height 63
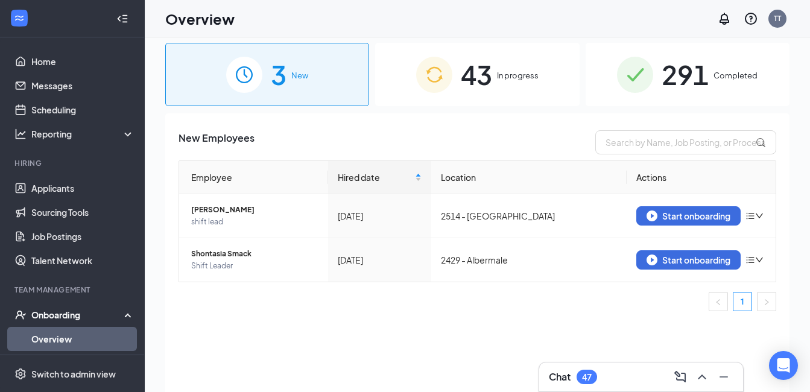
click at [431, 74] on img at bounding box center [434, 75] width 36 height 36
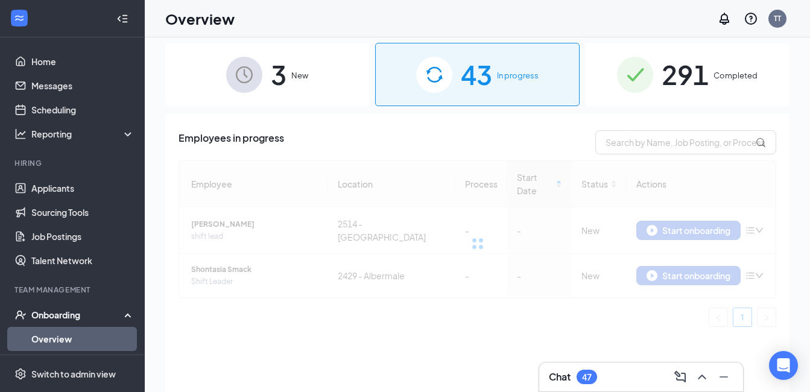
click at [272, 74] on span "3" at bounding box center [279, 75] width 16 height 42
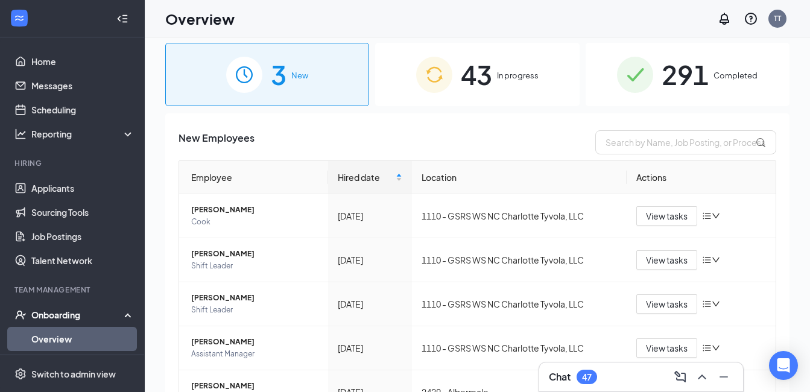
click at [239, 74] on img at bounding box center [244, 75] width 36 height 36
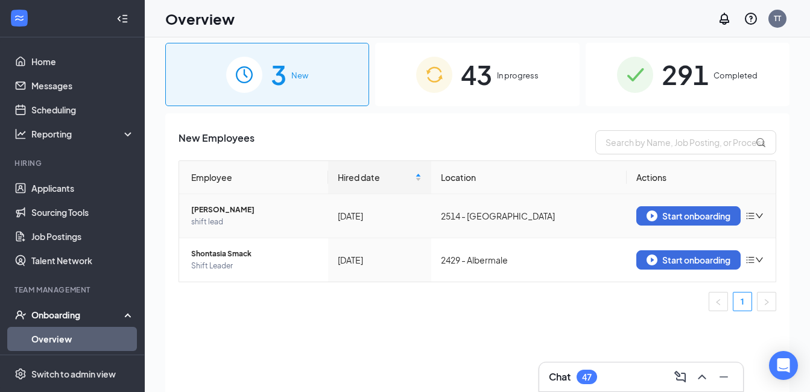
click at [758, 215] on icon "down" at bounding box center [759, 216] width 8 height 8
click at [688, 242] on div "Remove from onboarding" at bounding box center [678, 235] width 103 height 13
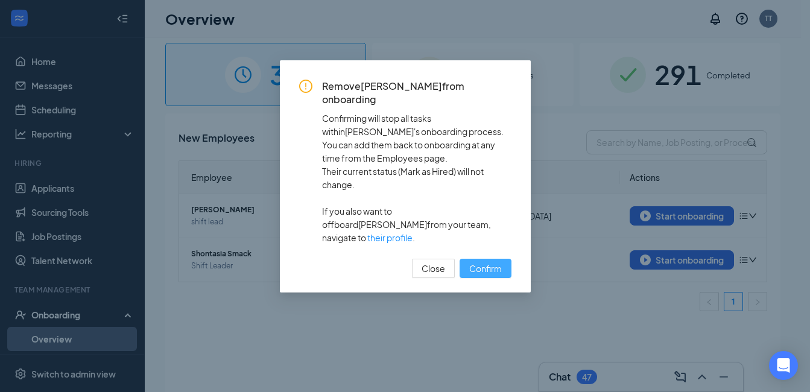
click at [489, 262] on span "Confirm" at bounding box center [485, 268] width 33 height 13
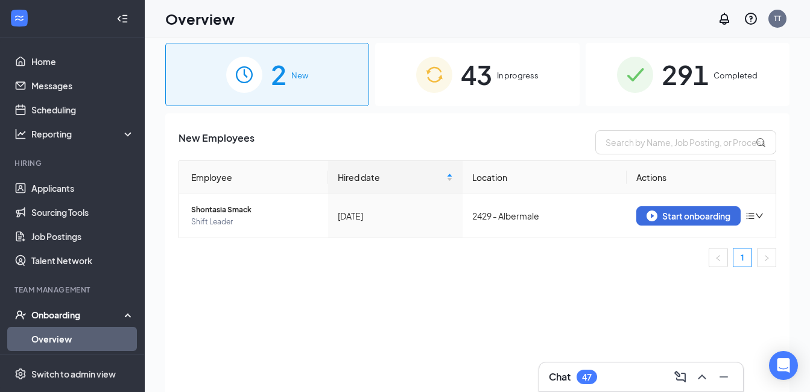
click at [449, 66] on img at bounding box center [434, 75] width 36 height 36
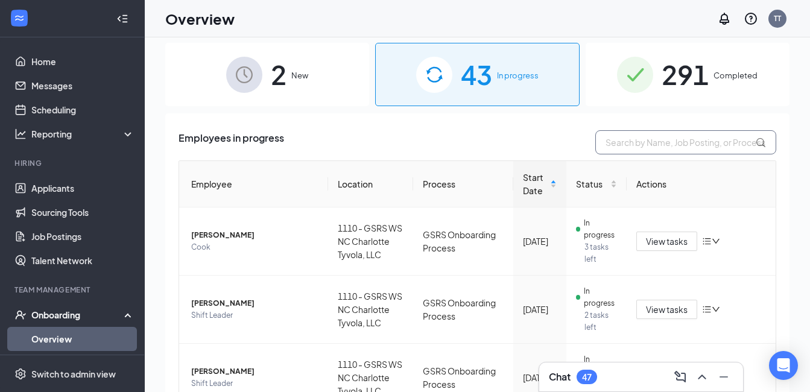
click at [626, 148] on input "text" at bounding box center [685, 142] width 181 height 24
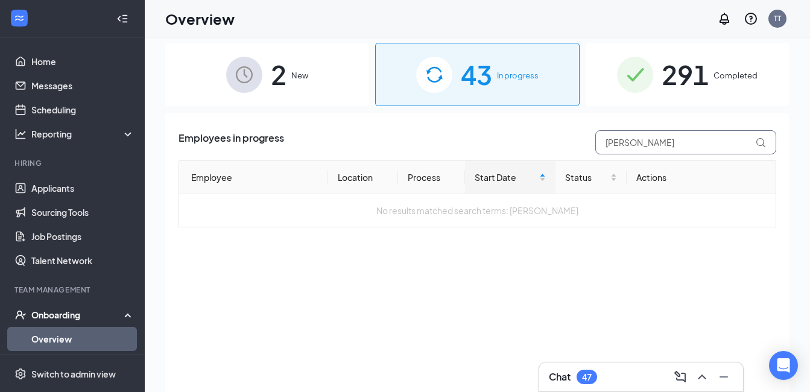
type input "[PERSON_NAME]"
click at [639, 81] on img at bounding box center [635, 75] width 36 height 36
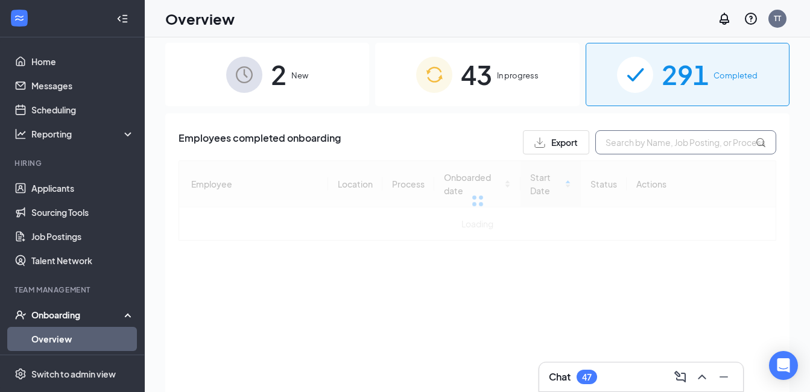
click at [673, 141] on input "text" at bounding box center [685, 142] width 181 height 24
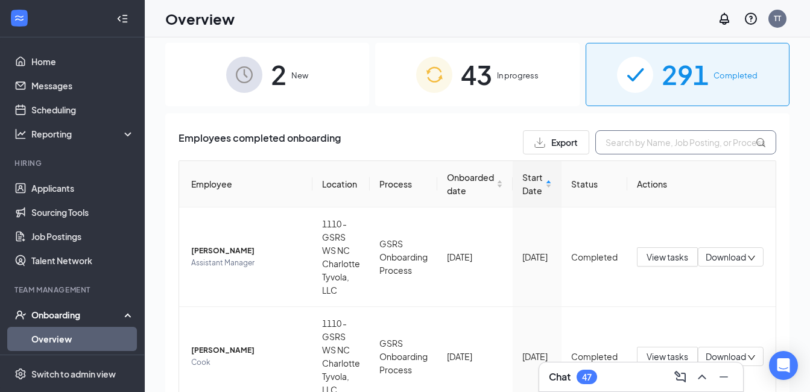
click at [662, 141] on input "text" at bounding box center [685, 142] width 181 height 24
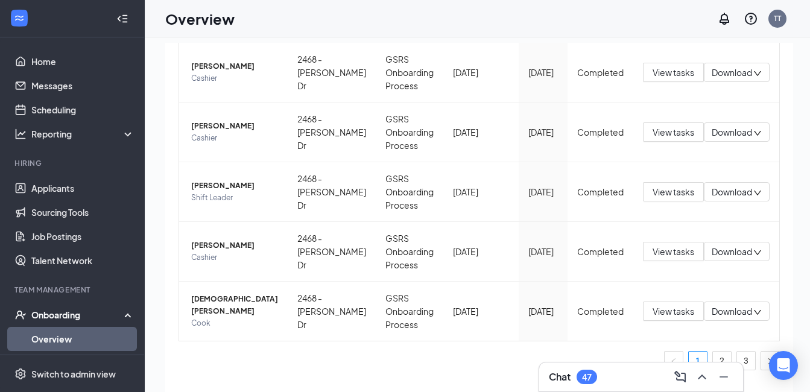
scroll to position [596, 0]
type input "2468"
click at [761, 361] on button "button" at bounding box center [770, 360] width 19 height 19
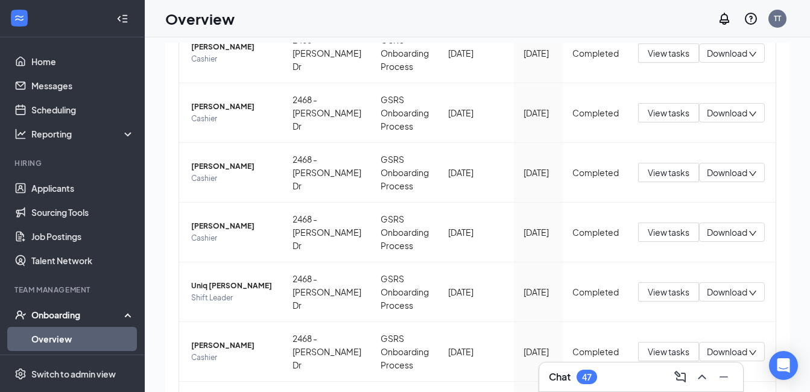
scroll to position [596, 0]
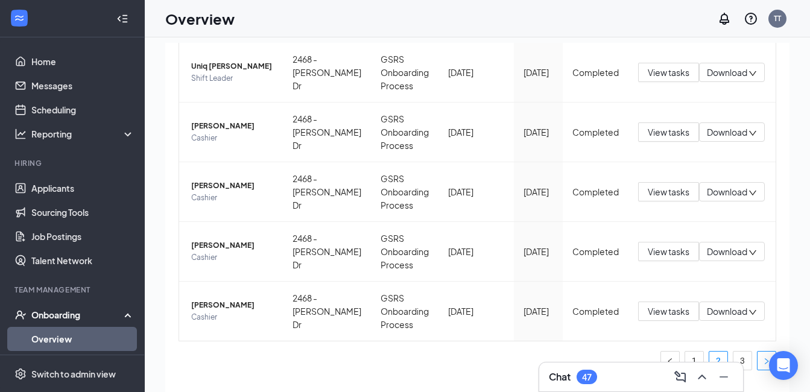
click at [757, 361] on button "button" at bounding box center [766, 360] width 19 height 19
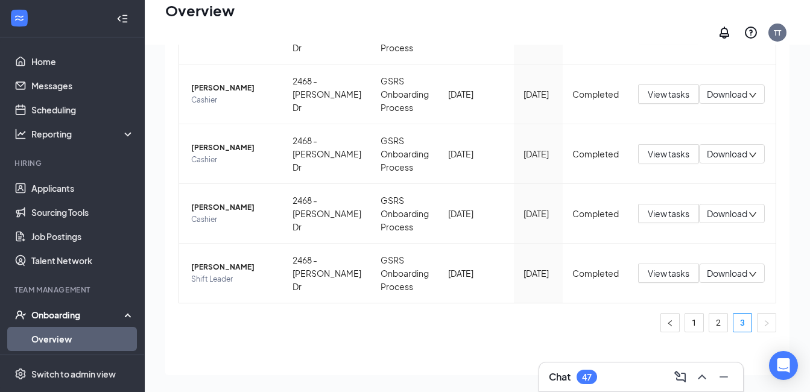
scroll to position [450, 0]
click at [655, 267] on button "View tasks" at bounding box center [668, 273] width 61 height 19
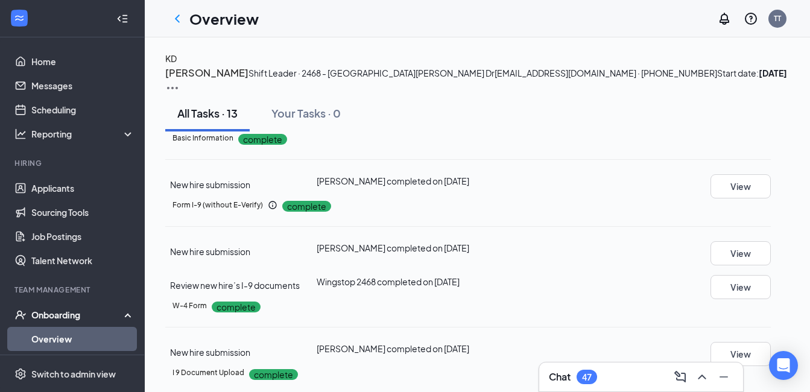
click at [180, 81] on img at bounding box center [172, 88] width 14 height 14
click at [761, 92] on li "View details" at bounding box center [758, 99] width 62 height 19
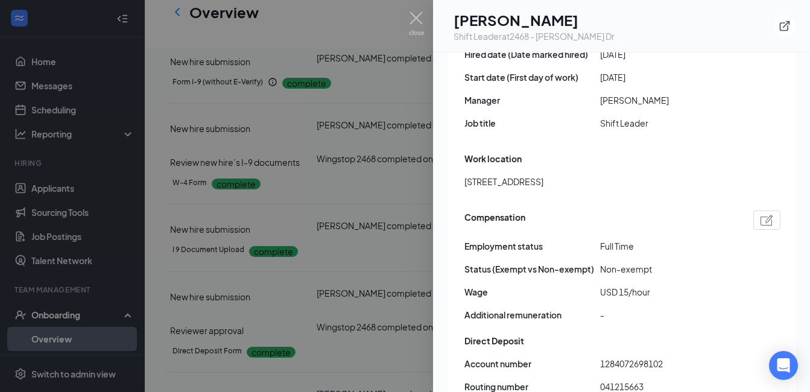
scroll to position [490, 0]
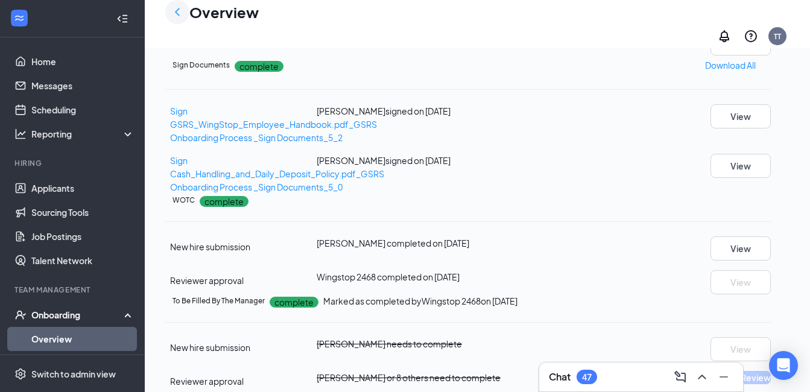
click at [177, 16] on icon "ChevronLeft" at bounding box center [177, 12] width 5 height 8
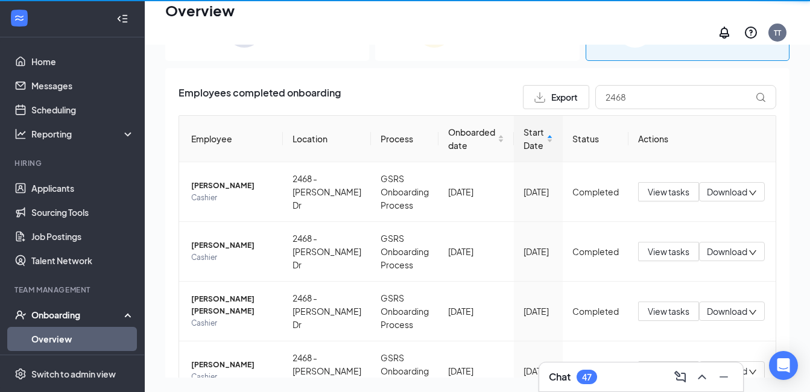
scroll to position [54, 0]
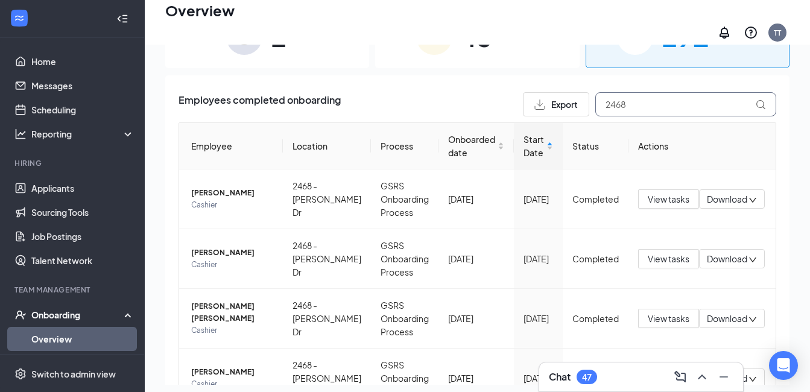
click at [670, 103] on input "2468" at bounding box center [685, 104] width 181 height 24
type input "2"
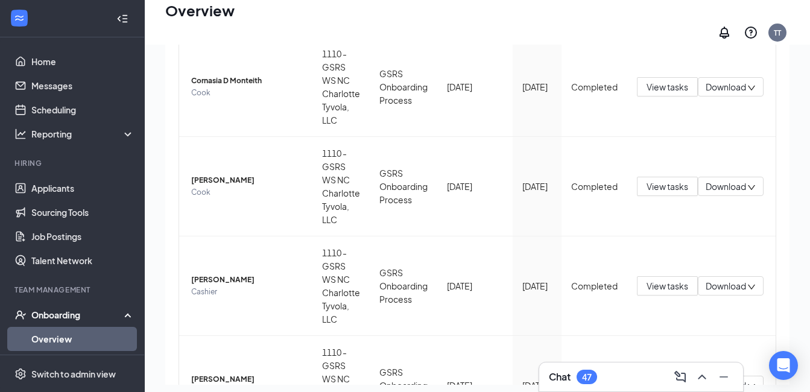
scroll to position [861, 0]
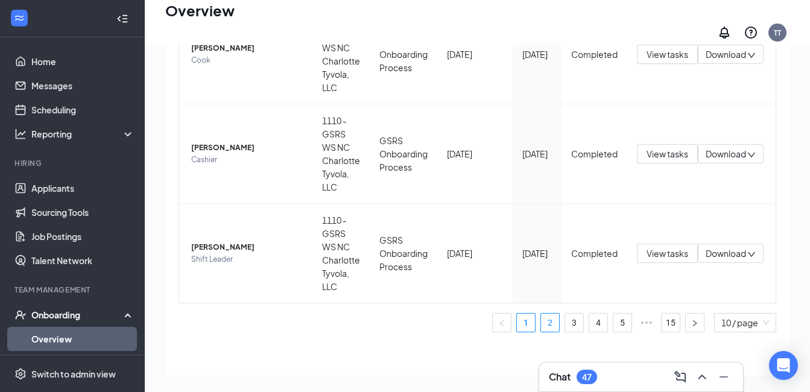
click at [541, 314] on link "2" at bounding box center [550, 323] width 18 height 18
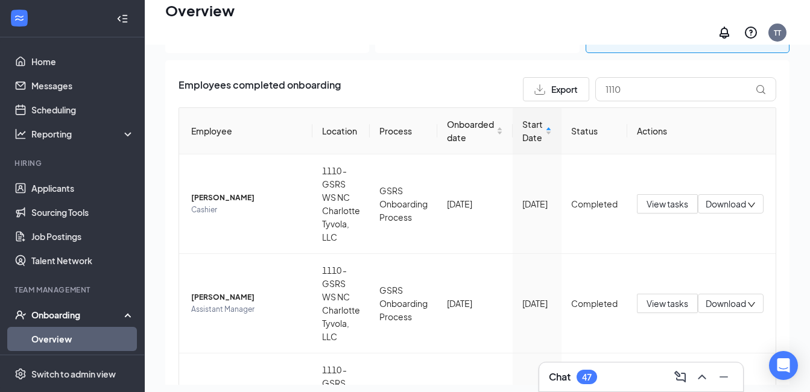
scroll to position [17, 0]
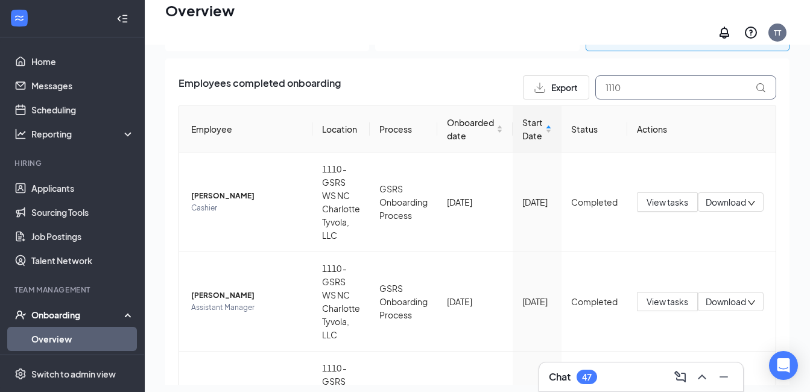
click at [629, 77] on input "1110" at bounding box center [685, 87] width 181 height 24
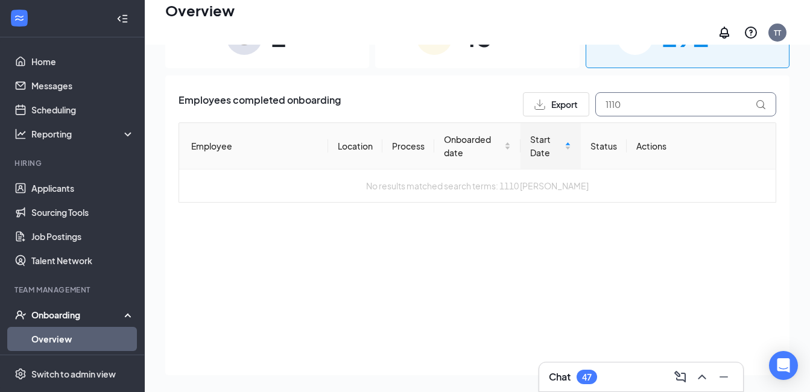
type input "1110"
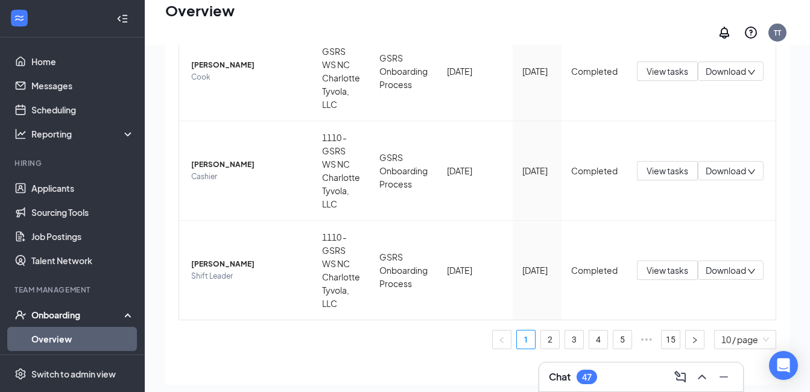
scroll to position [861, 0]
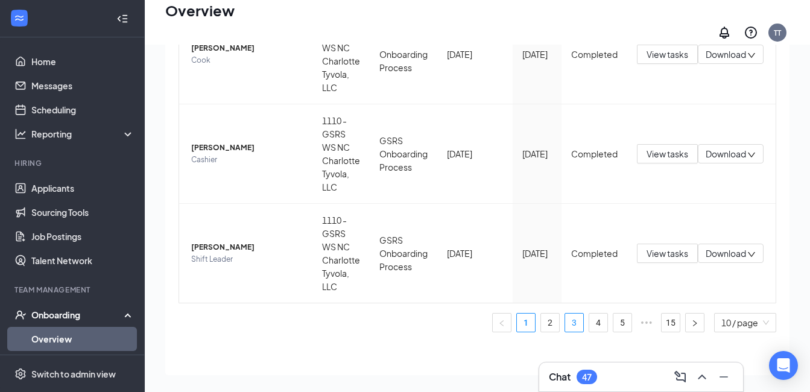
click at [565, 317] on link "3" at bounding box center [574, 323] width 18 height 18
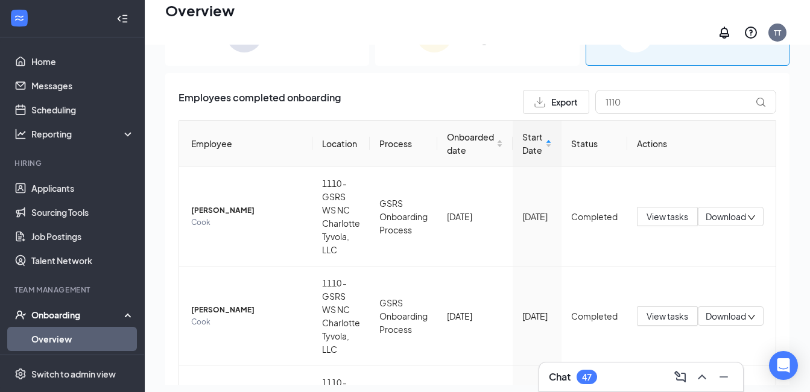
scroll to position [861, 0]
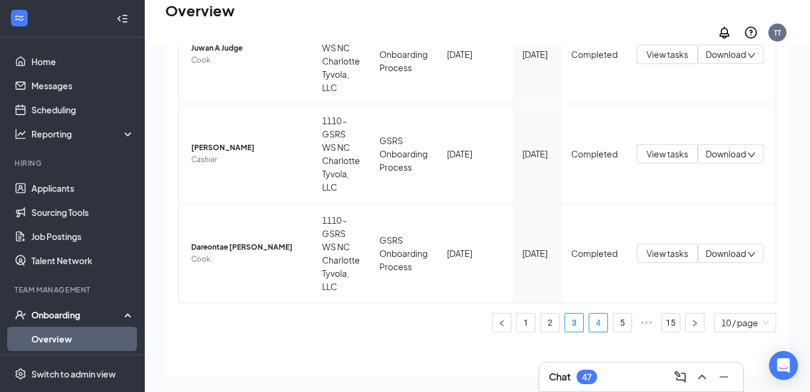
click at [594, 314] on link "4" at bounding box center [598, 323] width 18 height 18
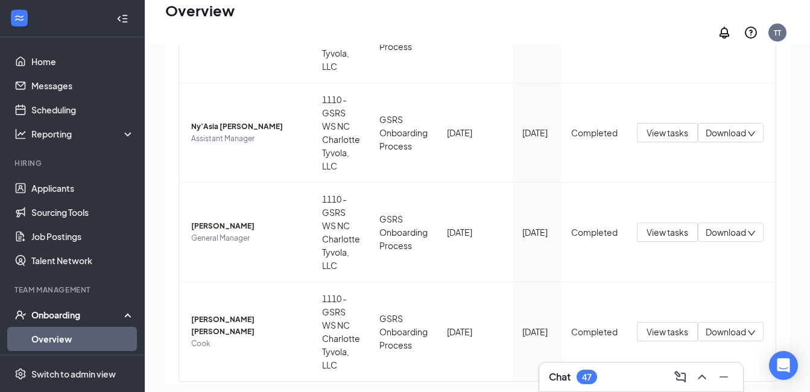
scroll to position [861, 0]
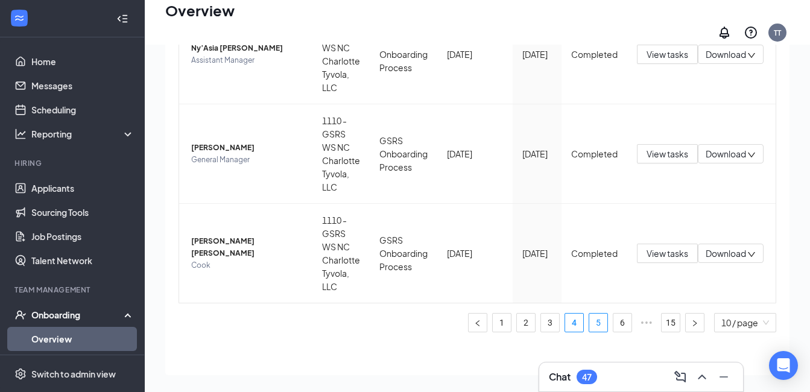
click at [589, 315] on link "5" at bounding box center [598, 323] width 18 height 18
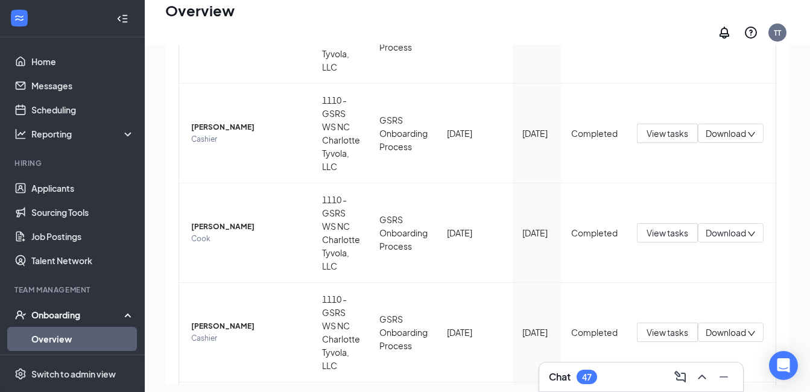
scroll to position [306, 0]
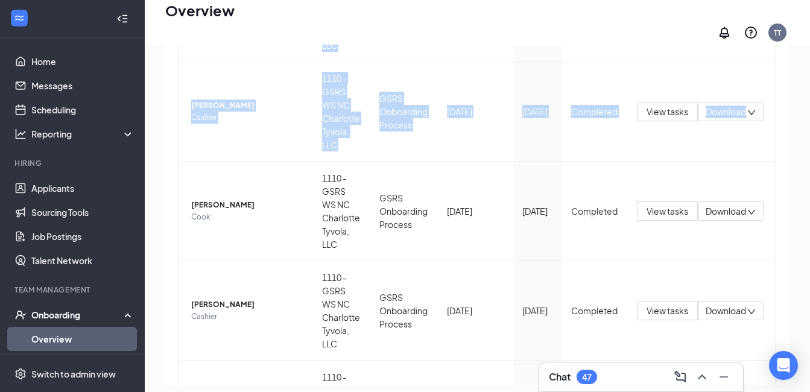
drag, startPoint x: 738, startPoint y: 127, endPoint x: 819, endPoint y: 326, distance: 214.3
click at [810, 326] on html "Home Messages Scheduling Reporting Hiring Applicants Sourcing Tools Job Posting…" at bounding box center [405, 142] width 810 height 392
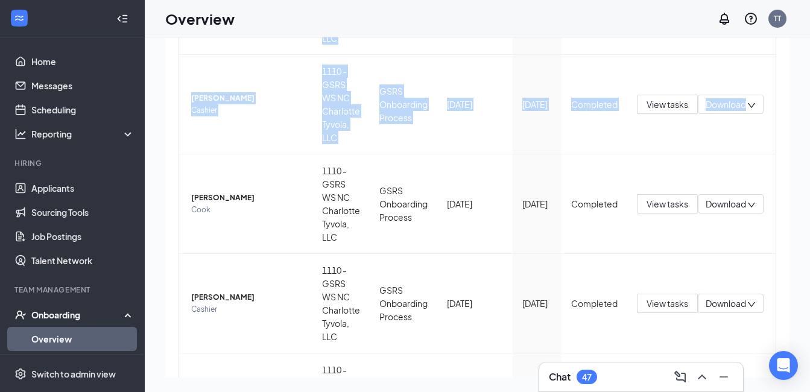
drag, startPoint x: 819, startPoint y: 326, endPoint x: 769, endPoint y: 166, distance: 166.8
click at [769, 166] on div "Employees completed onboarding Export 1110 Employee Location Process Onboarded …" at bounding box center [477, 342] width 624 height 1161
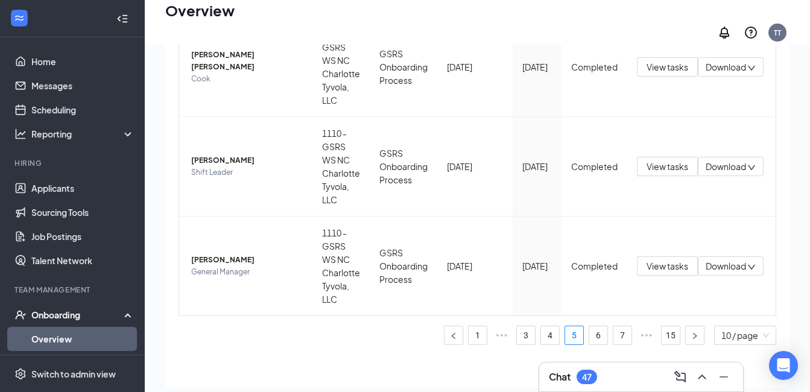
scroll to position [54, 0]
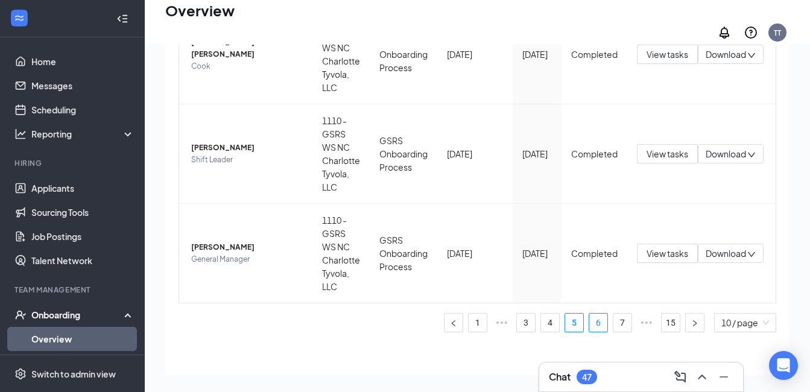
click at [589, 315] on link "6" at bounding box center [598, 323] width 18 height 18
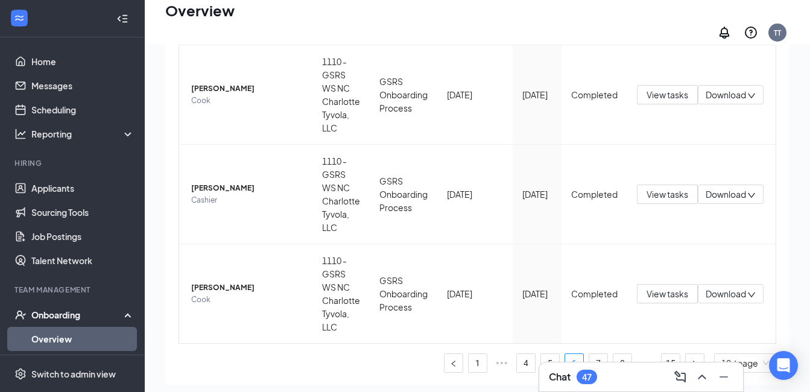
scroll to position [861, 0]
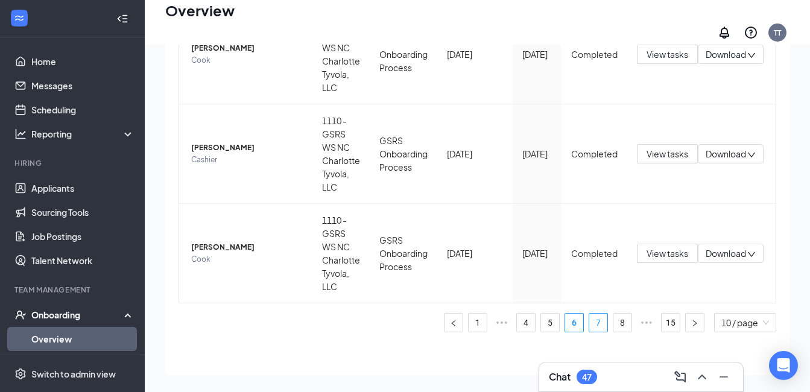
click at [595, 318] on link "7" at bounding box center [598, 323] width 18 height 18
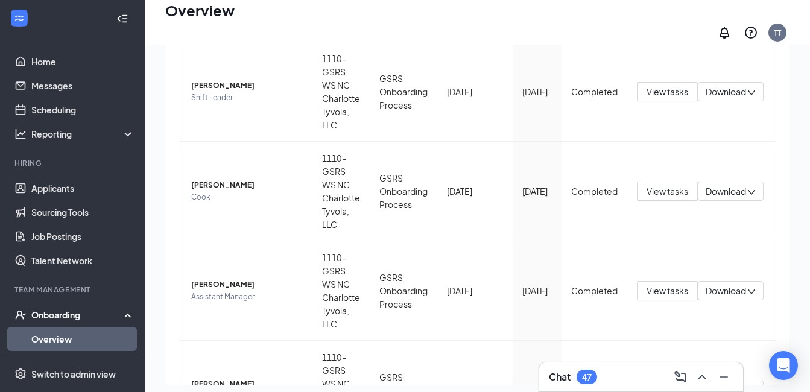
scroll to position [861, 0]
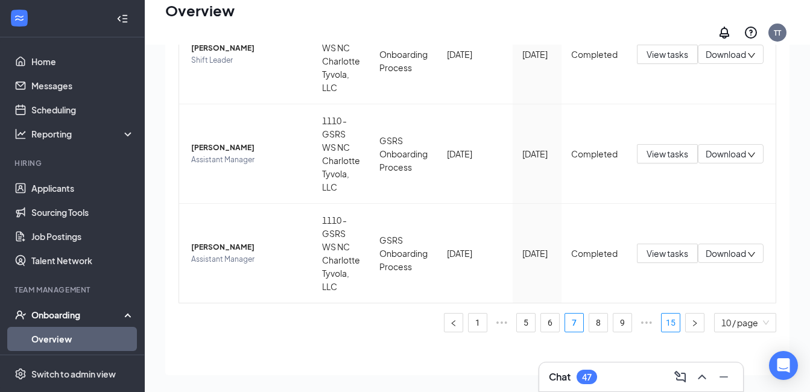
click at [662, 315] on link "15" at bounding box center [671, 323] width 18 height 18
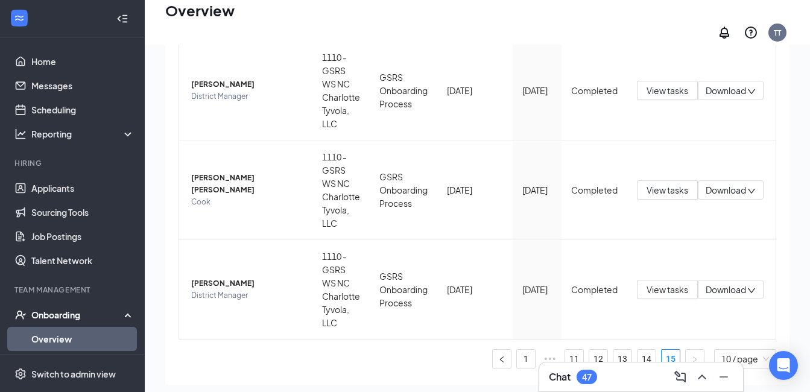
scroll to position [264, 0]
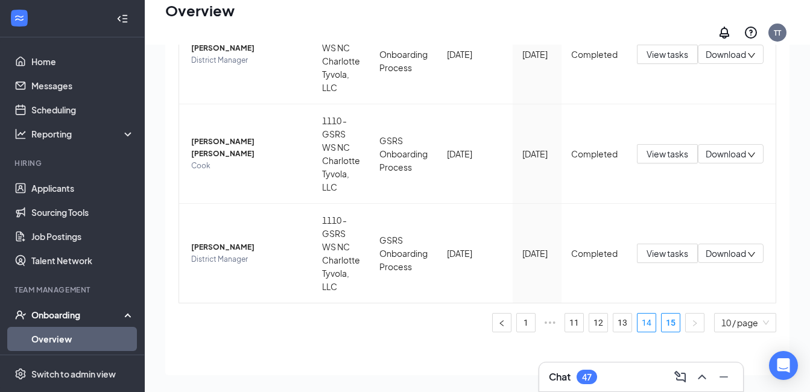
click at [642, 322] on link "14" at bounding box center [647, 323] width 18 height 18
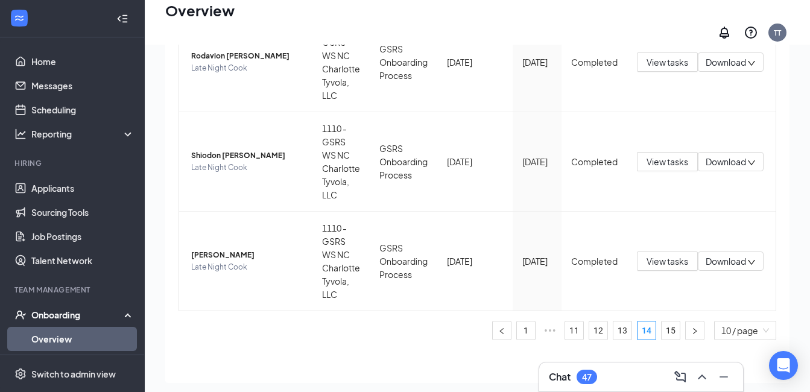
scroll to position [861, 0]
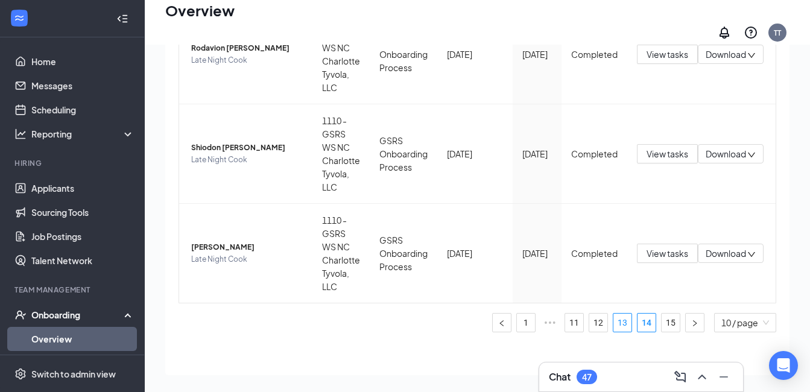
click at [615, 320] on link "13" at bounding box center [622, 323] width 18 height 18
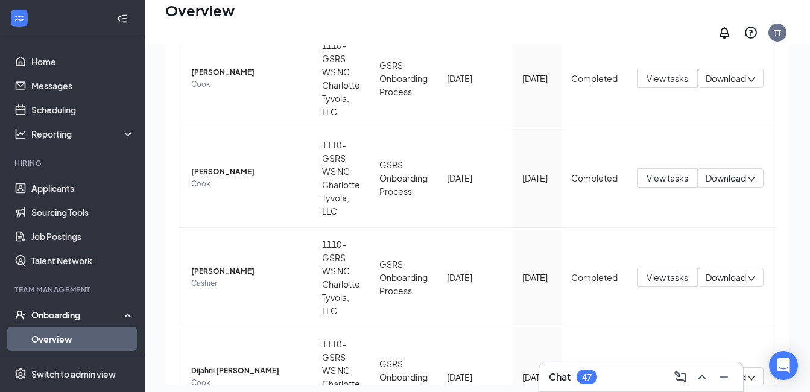
scroll to position [861, 0]
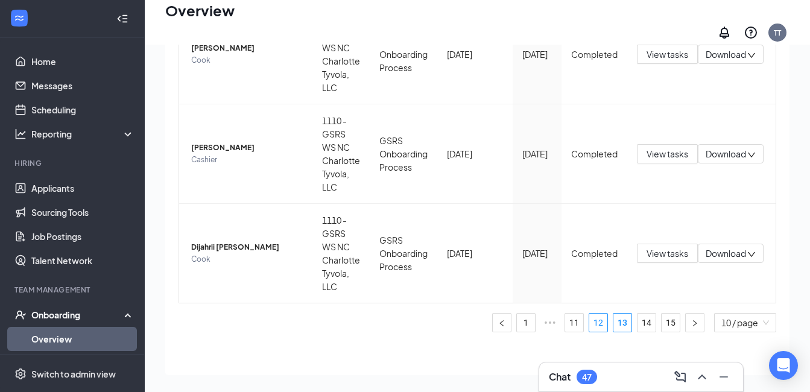
click at [593, 320] on link "12" at bounding box center [598, 323] width 18 height 18
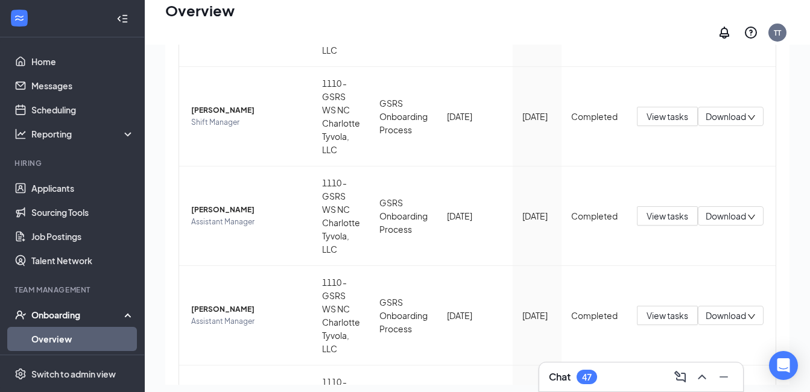
scroll to position [861, 0]
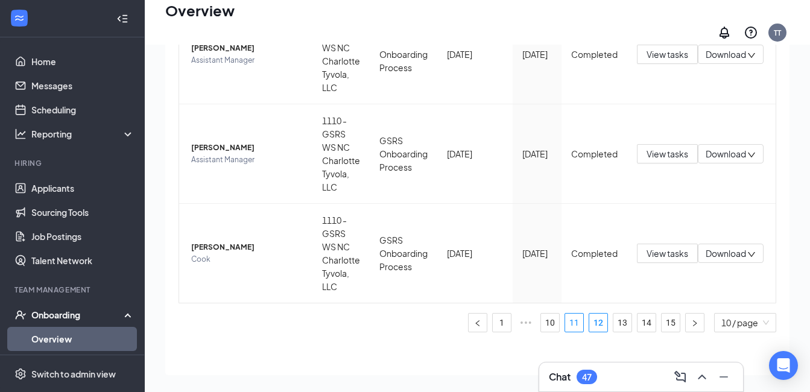
click at [565, 315] on link "11" at bounding box center [574, 323] width 18 height 18
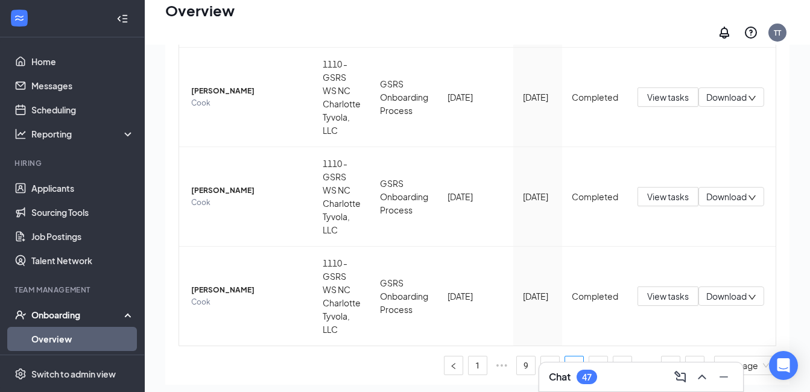
scroll to position [861, 0]
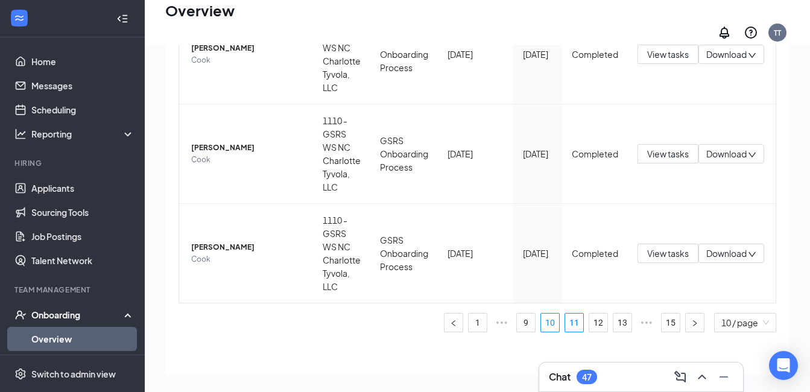
click at [541, 320] on link "10" at bounding box center [550, 323] width 18 height 18
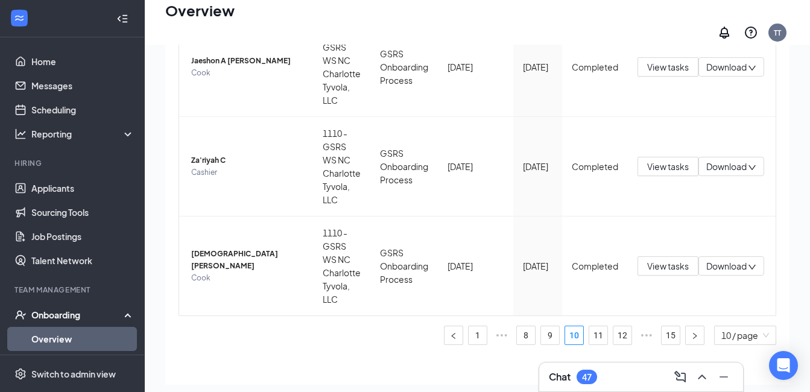
scroll to position [861, 0]
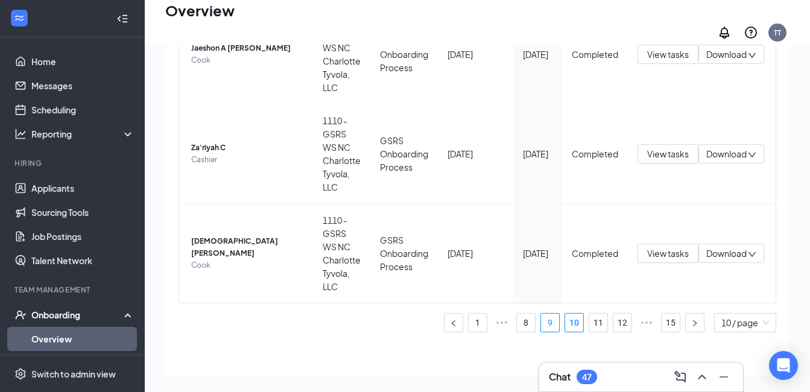
click at [541, 314] on link "9" at bounding box center [550, 323] width 18 height 18
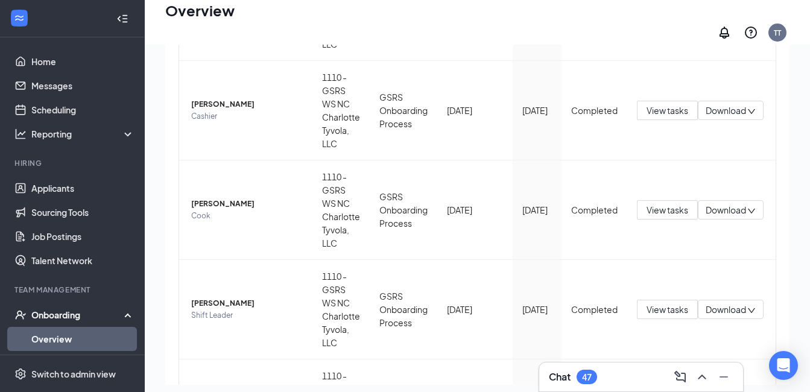
scroll to position [861, 0]
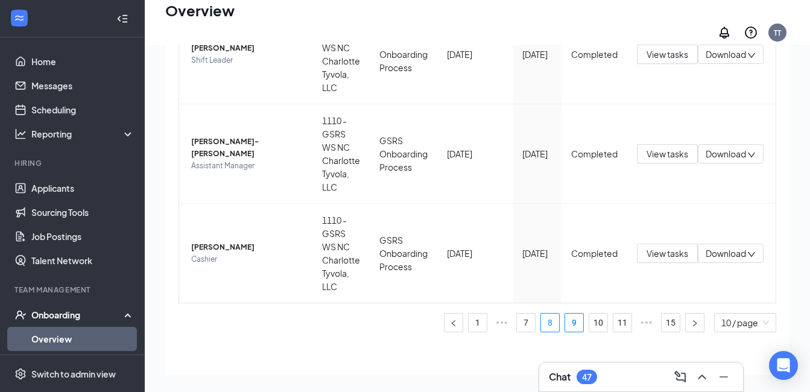
click at [541, 315] on link "8" at bounding box center [550, 323] width 18 height 18
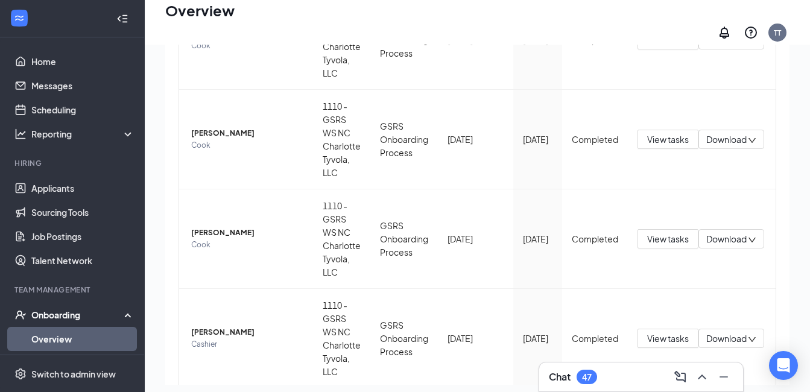
scroll to position [861, 0]
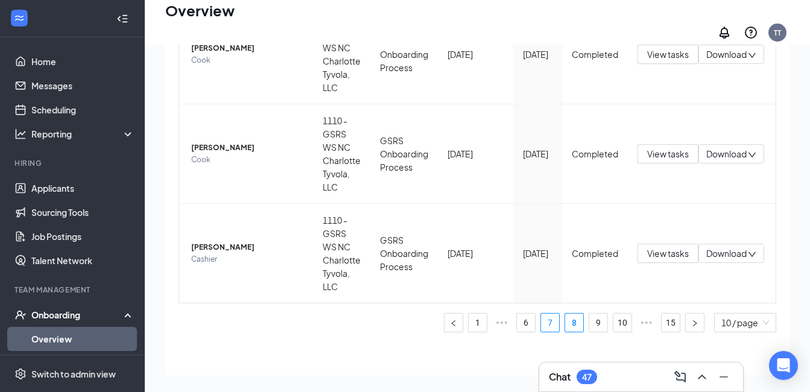
click at [541, 314] on link "7" at bounding box center [550, 323] width 18 height 18
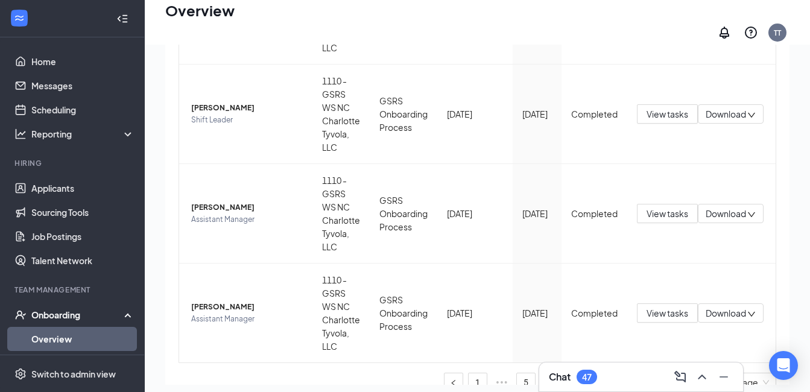
scroll to position [800, 0]
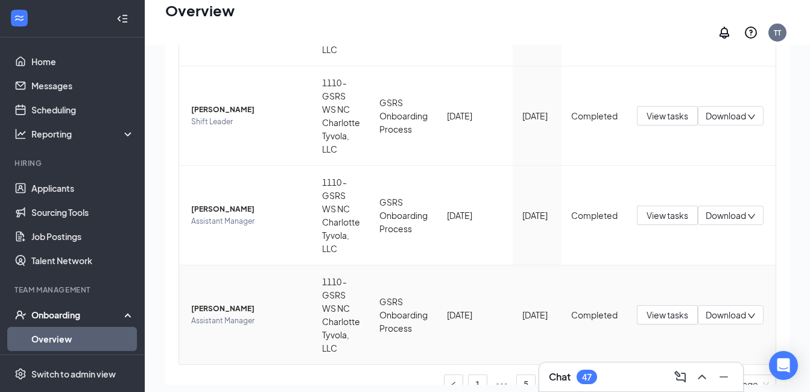
drag, startPoint x: 784, startPoint y: 274, endPoint x: 481, endPoint y: 343, distance: 310.5
click at [481, 343] on td "[DATE]" at bounding box center [474, 314] width 75 height 99
click at [541, 376] on link "6" at bounding box center [550, 384] width 18 height 18
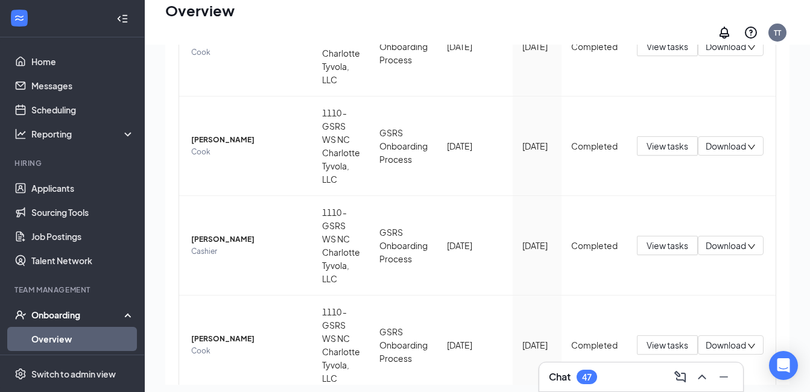
scroll to position [279, 0]
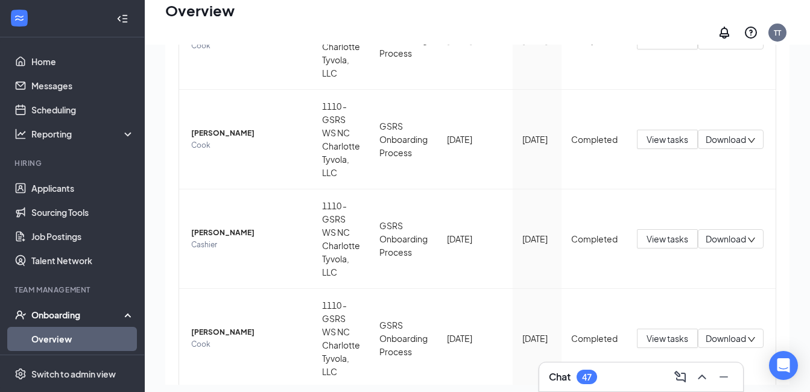
drag, startPoint x: 792, startPoint y: 173, endPoint x: 795, endPoint y: 167, distance: 6.7
click at [795, 167] on div "2 New 43 In progress 291 Completed Employees completed onboarding Export 1110 E…" at bounding box center [477, 194] width 665 height 409
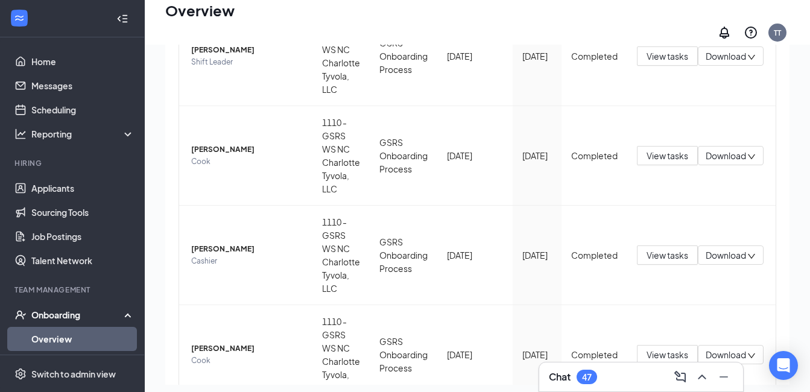
scroll to position [861, 0]
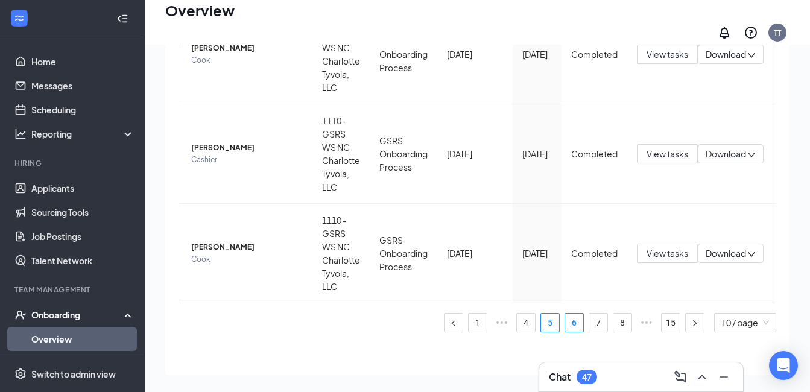
click at [543, 314] on link "5" at bounding box center [550, 323] width 18 height 18
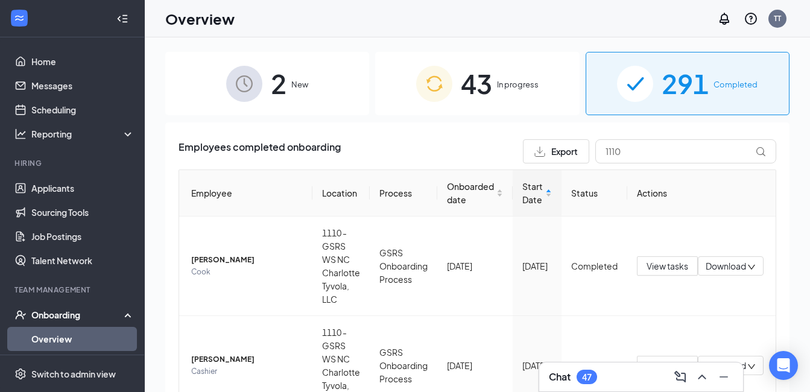
click at [515, 89] on span "In progress" at bounding box center [518, 84] width 42 height 12
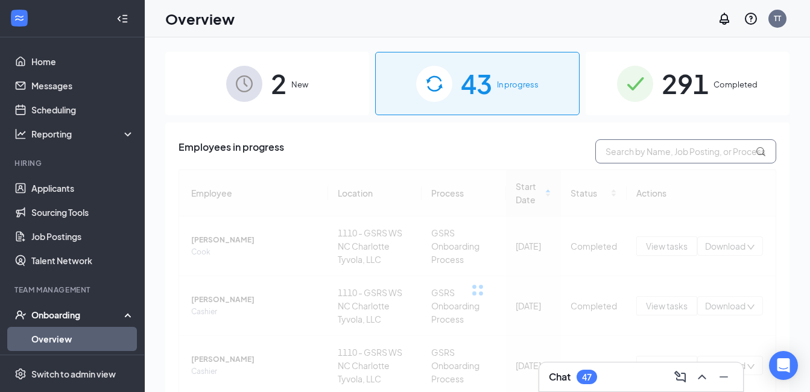
click at [603, 154] on input "text" at bounding box center [685, 151] width 181 height 24
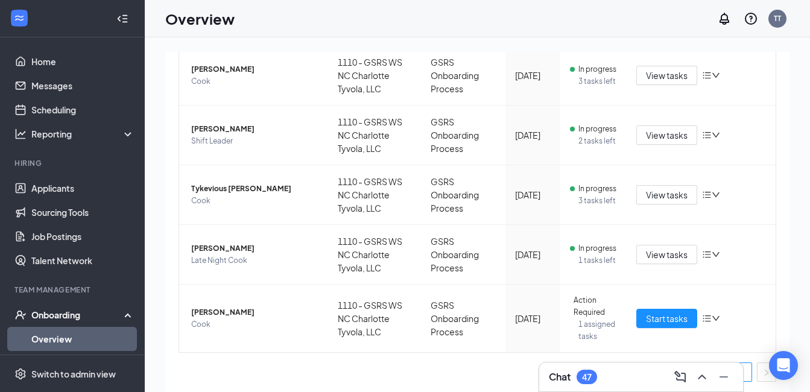
scroll to position [412, 0]
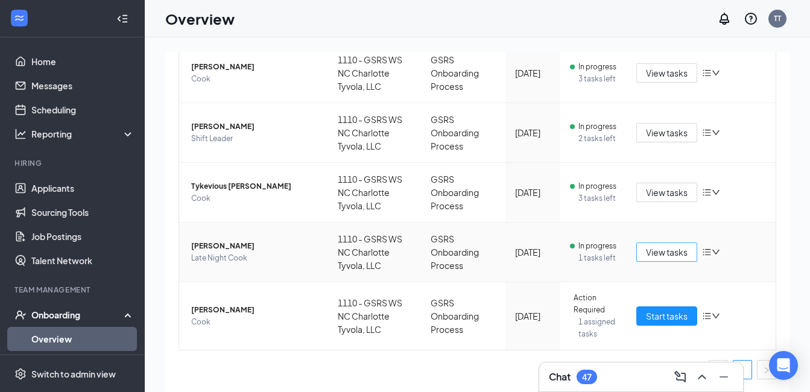
type input "1110"
click at [639, 247] on button "View tasks" at bounding box center [666, 251] width 61 height 19
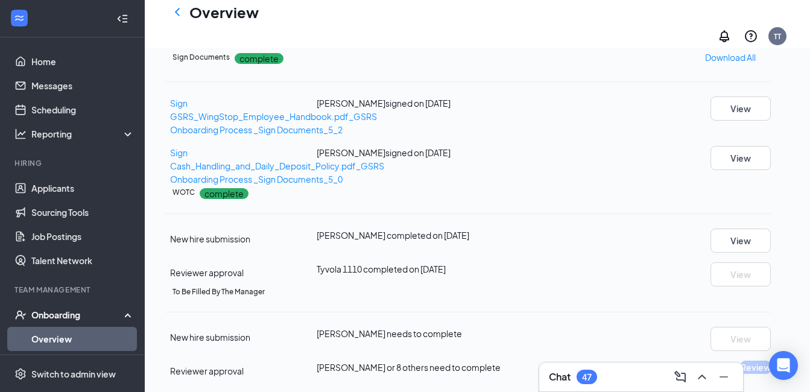
scroll to position [759, 0]
click at [671, 311] on div "To Be Filled By The Manager New hire submission [PERSON_NAME] needs to complete…" at bounding box center [468, 332] width 606 height 91
click at [426, 288] on div "To Be Filled By The Manager" at bounding box center [472, 292] width 598 height 11
click at [410, 305] on div "To Be Filled By The Manager New hire submission [PERSON_NAME] needs to complete…" at bounding box center [468, 332] width 606 height 91
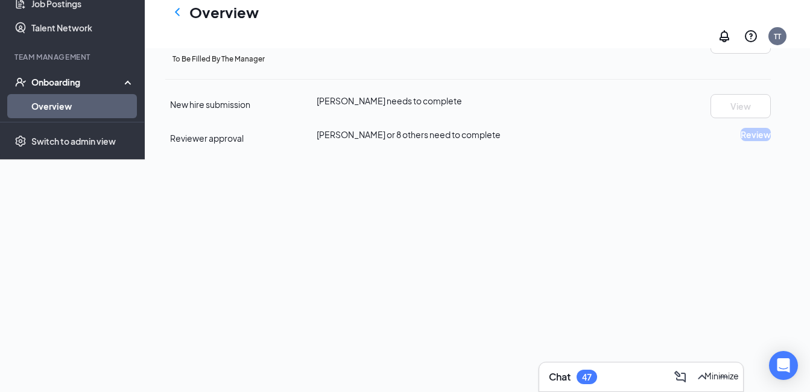
click at [732, 379] on button at bounding box center [723, 376] width 19 height 19
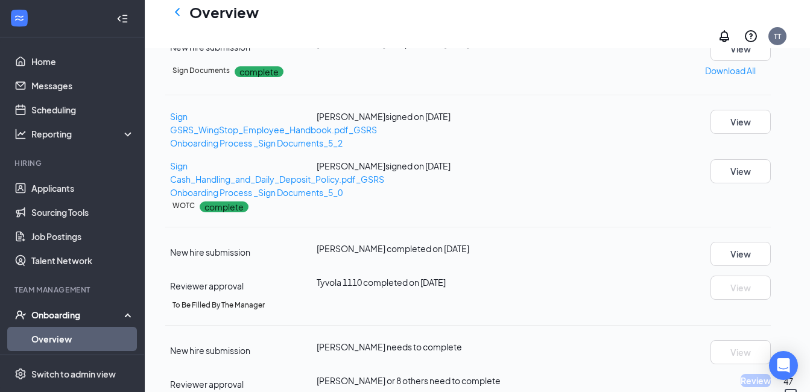
scroll to position [479, 0]
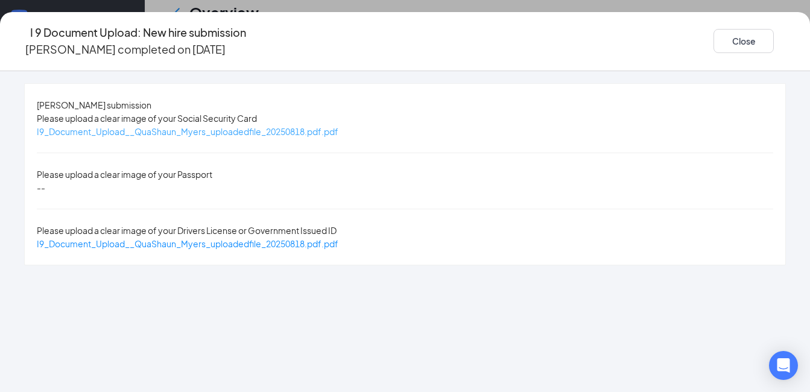
click at [334, 133] on span "I9_Document_Upload__QuaShaun_Myers_uploadedfile_20250818.pdf.pdf" at bounding box center [188, 131] width 302 height 11
click at [317, 238] on span "I9_Document_Upload__QuaShaun_Myers_uploadedfile_20250818.pdf.pdf" at bounding box center [188, 243] width 302 height 11
click at [740, 29] on button "Close" at bounding box center [744, 41] width 60 height 24
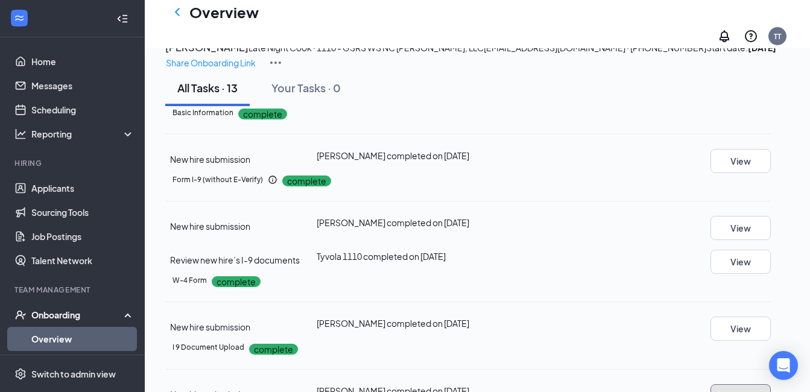
scroll to position [0, 0]
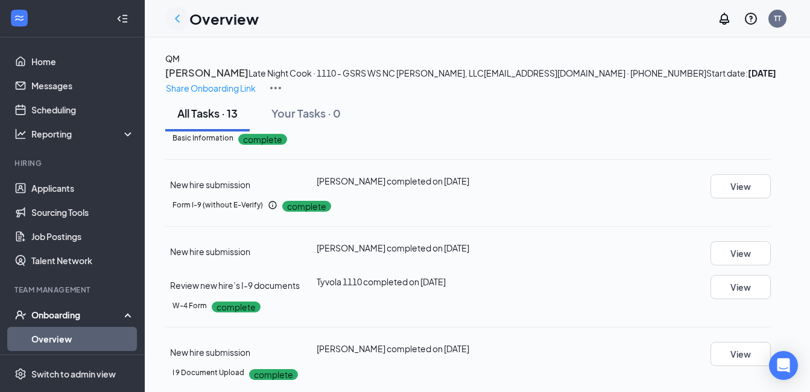
click at [176, 14] on icon "ChevronLeft" at bounding box center [177, 18] width 14 height 14
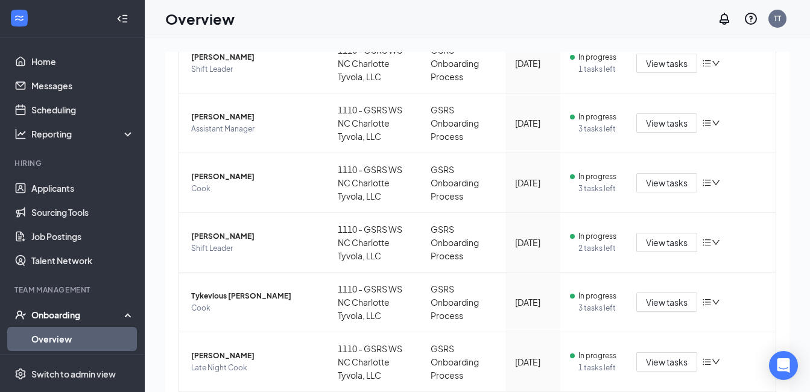
scroll to position [314, 0]
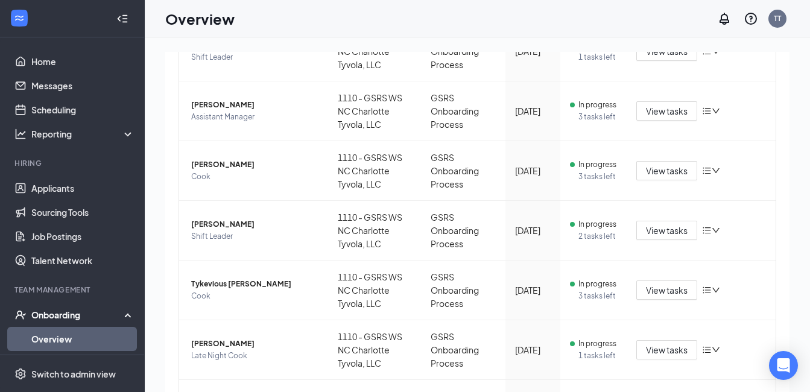
drag, startPoint x: 795, startPoint y: 280, endPoint x: 803, endPoint y: 318, distance: 38.9
click at [803, 318] on div "2 New 43 In progress 291 Completed Employees in progress 1110 Employee Location…" at bounding box center [477, 241] width 665 height 409
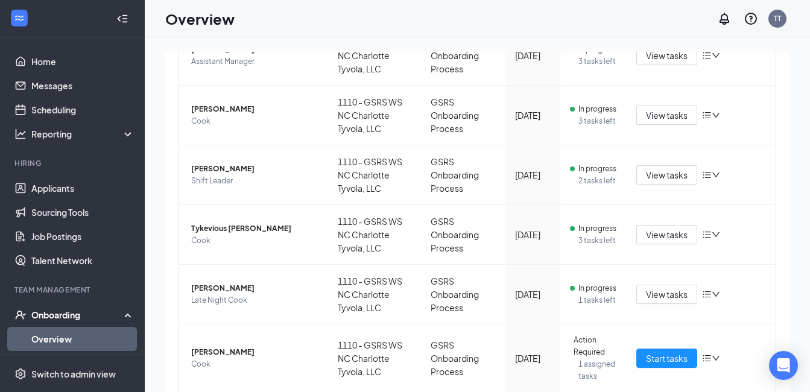
scroll to position [412, 0]
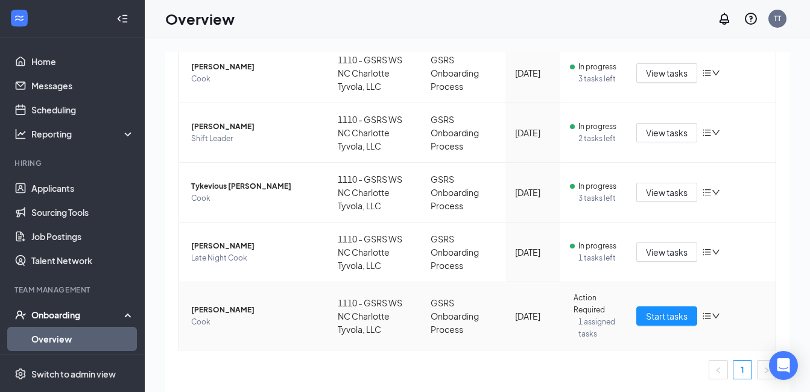
click at [649, 293] on td "Start tasks" at bounding box center [701, 316] width 149 height 68
click at [646, 311] on span "Start tasks" at bounding box center [667, 315] width 42 height 13
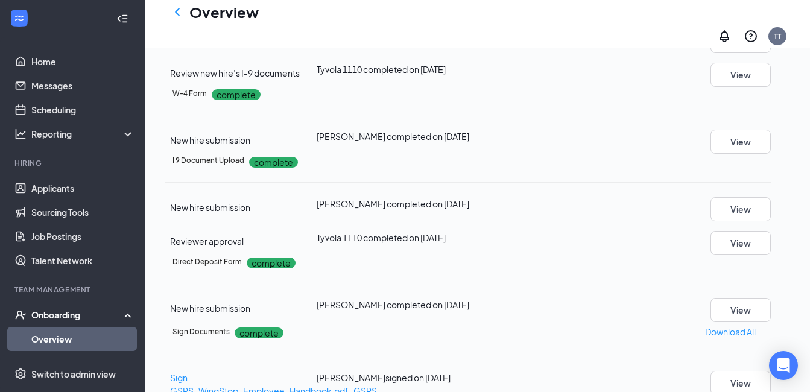
scroll to position [235, 0]
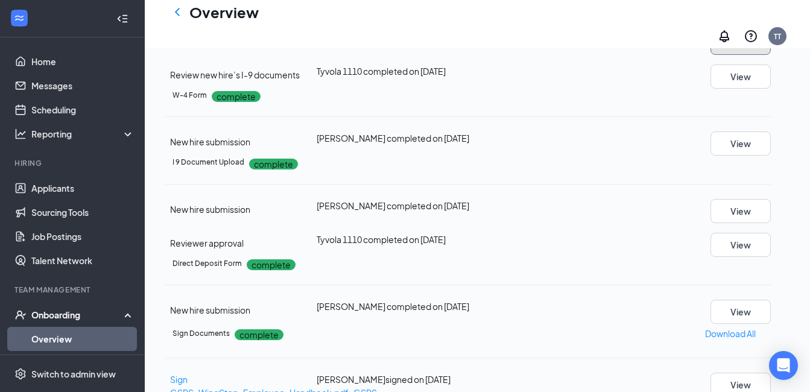
click at [752, 55] on button "View" at bounding box center [741, 43] width 60 height 24
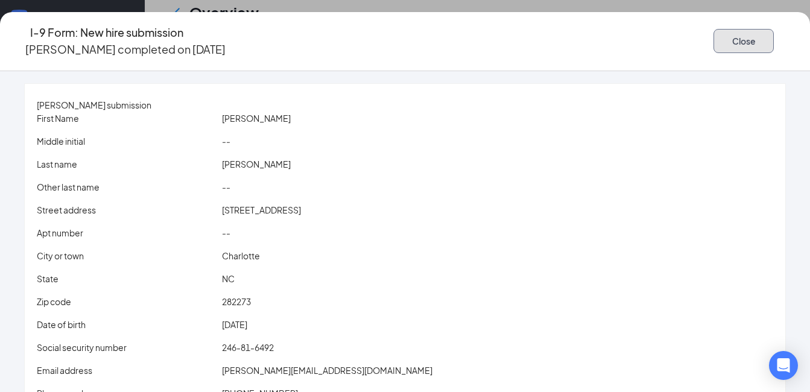
click at [715, 29] on button "Close" at bounding box center [744, 41] width 60 height 24
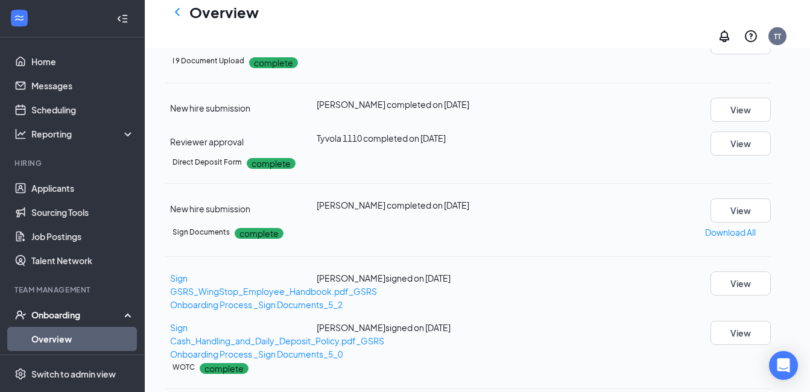
scroll to position [338, 0]
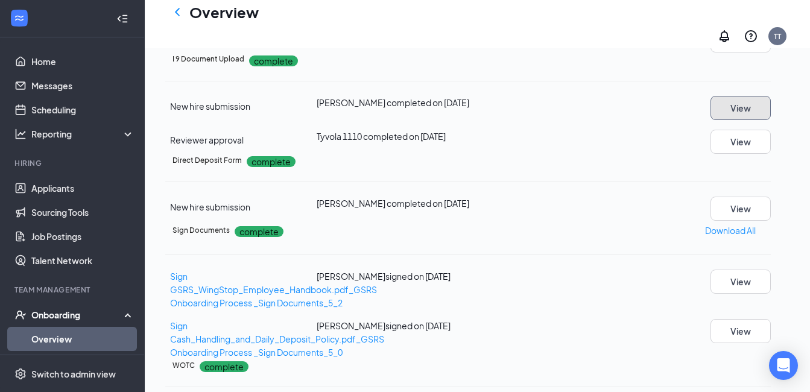
click at [731, 120] on button "View" at bounding box center [741, 108] width 60 height 24
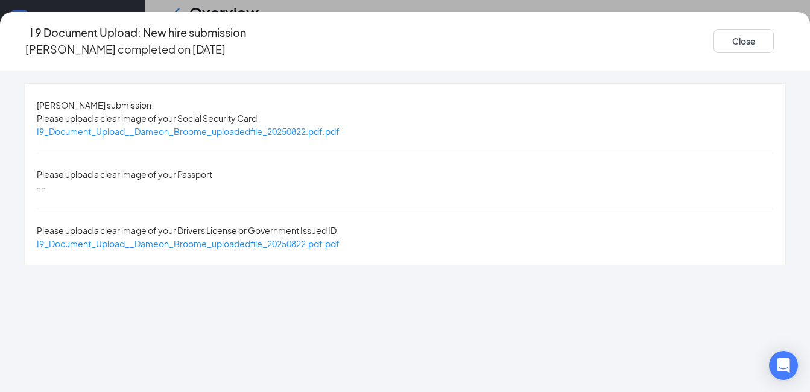
click at [340, 138] on div "I9_Document_Upload__Dameon_Broome_uploadedfile_20250822.pdf.pdf" at bounding box center [188, 131] width 303 height 13
click at [340, 134] on span "I9_Document_Upload__Dameon_Broome_uploadedfile_20250822.pdf.pdf" at bounding box center [188, 131] width 303 height 11
click at [329, 238] on span "I9_Document_Upload__Dameon_Broome_uploadedfile_20250822.pdf.pdf" at bounding box center [188, 243] width 303 height 11
click at [725, 24] on div "Close" at bounding box center [750, 41] width 72 height 34
click at [722, 31] on button "Close" at bounding box center [744, 41] width 60 height 24
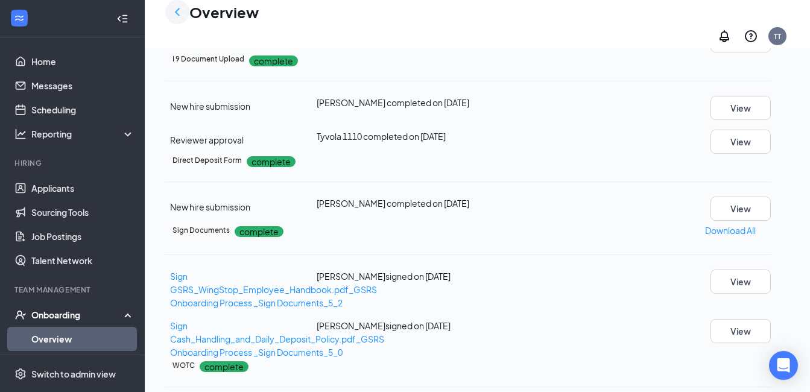
click at [177, 19] on icon "ChevronLeft" at bounding box center [177, 12] width 14 height 14
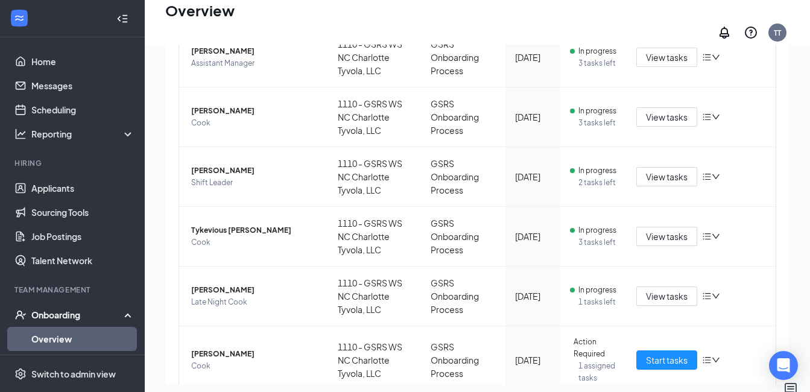
scroll to position [412, 0]
